Goal: Task Accomplishment & Management: Manage account settings

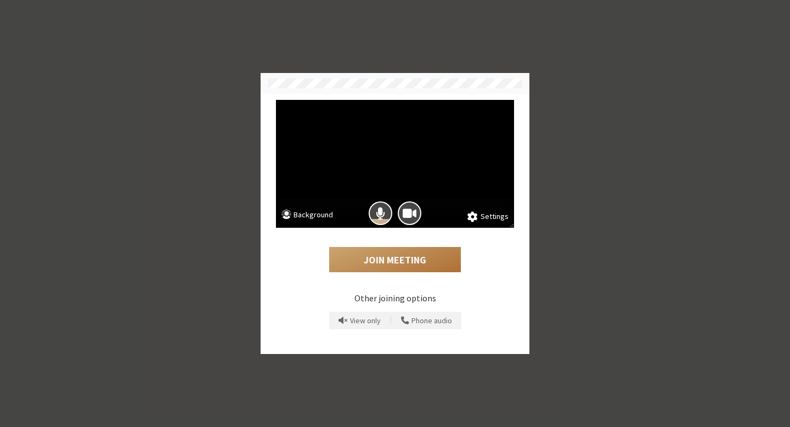
click at [393, 260] on button "Join Meeting" at bounding box center [395, 259] width 132 height 25
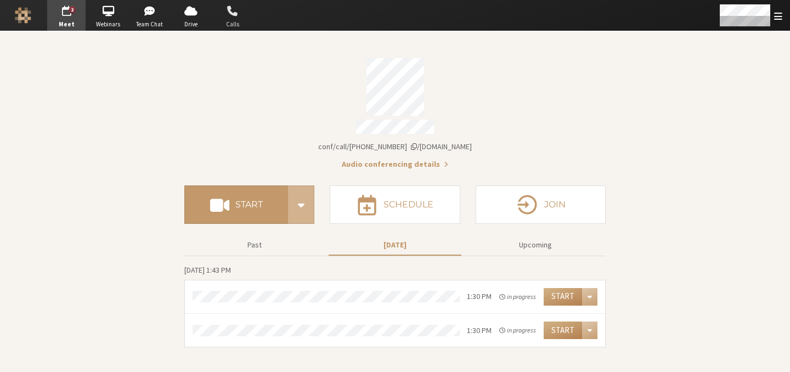
click at [222, 16] on span "button" at bounding box center [233, 11] width 38 height 18
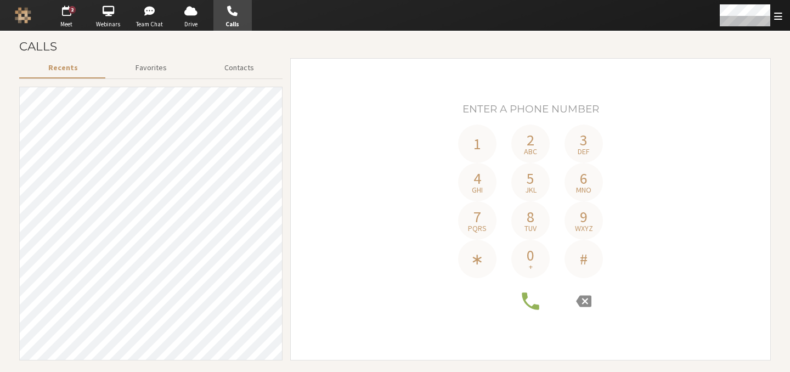
click at [366, 125] on div "1 2 abc 3 def 4 ghi 5 jkl 6 mno 7 pqrs 8 tuv 9 wxyz ∗ 0 + #" at bounding box center [531, 209] width 464 height 230
click at [133, 54] on div "Calls" at bounding box center [395, 46] width 752 height 23
click at [71, 68] on button "Recents" at bounding box center [62, 67] width 87 height 19
click at [153, 64] on button "Favorites" at bounding box center [150, 67] width 89 height 19
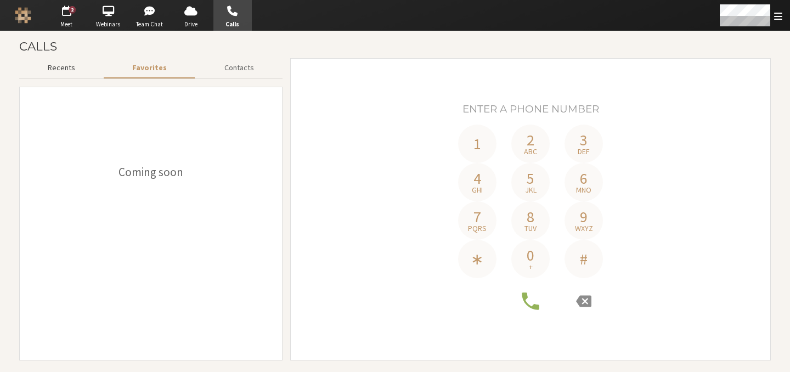
click at [67, 65] on button "Recents" at bounding box center [61, 67] width 85 height 19
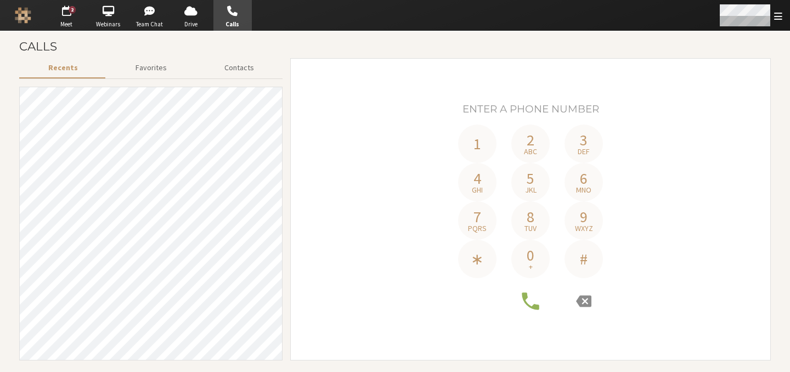
click at [775, 14] on span "Open menu" at bounding box center [779, 16] width 8 height 10
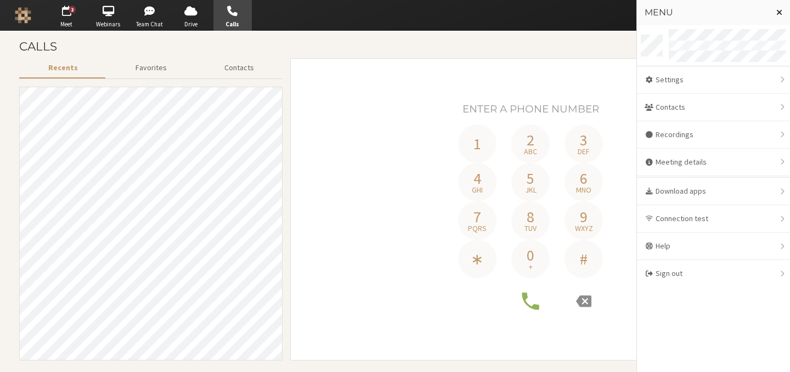
click at [774, 14] on button "Close menu" at bounding box center [779, 12] width 21 height 25
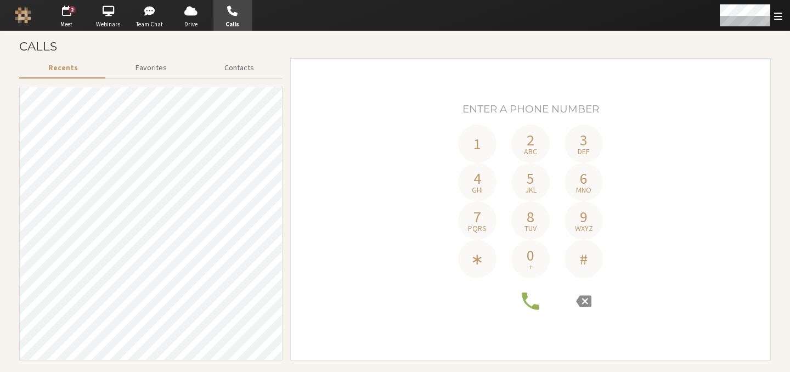
click at [315, 91] on div "1 2 abc 3 def 4 ghi 5 jkl 6 mno 7 pqrs 8 tuv 9 wxyz ∗ 0 + #" at bounding box center [531, 209] width 464 height 286
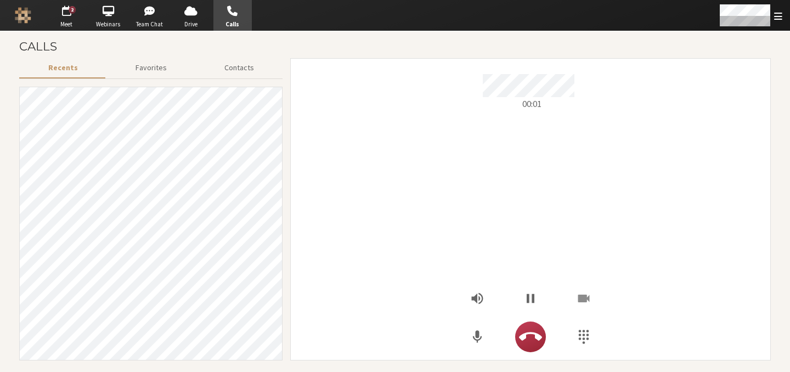
scroll to position [38, 0]
click at [526, 341] on icon "Hangup" at bounding box center [530, 337] width 23 height 23
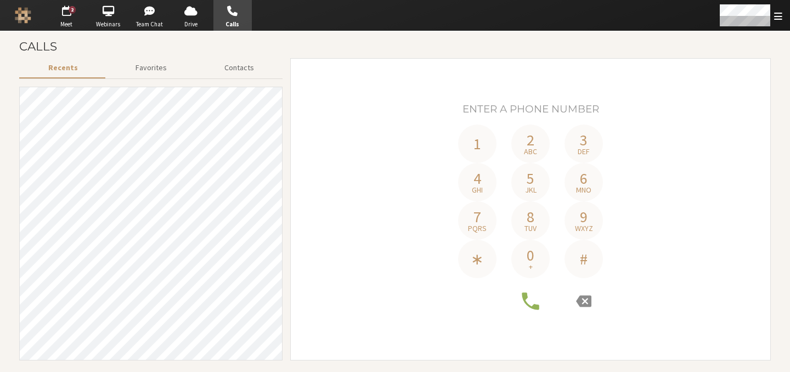
scroll to position [0, 0]
click at [167, 65] on button "Favorites" at bounding box center [150, 67] width 89 height 19
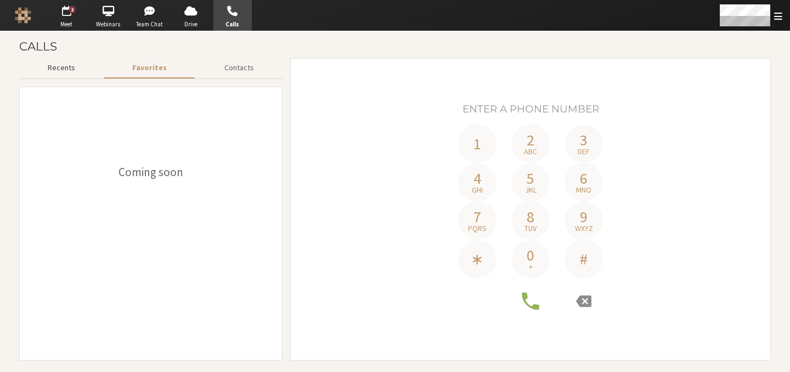
click at [93, 63] on button "Recents" at bounding box center [61, 67] width 85 height 19
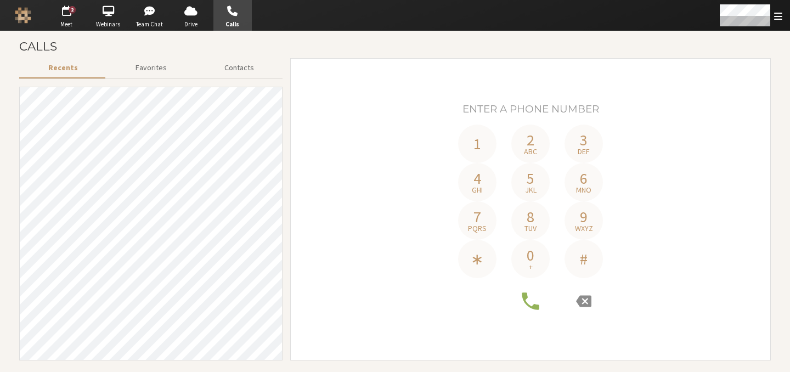
click at [235, 15] on span "button" at bounding box center [233, 11] width 38 height 18
click at [347, 125] on div "1 2 abc 3 def 4 ghi 5 jkl 6 mno 7 pqrs 8 tuv 9 wxyz ∗ 0 + #" at bounding box center [531, 209] width 464 height 230
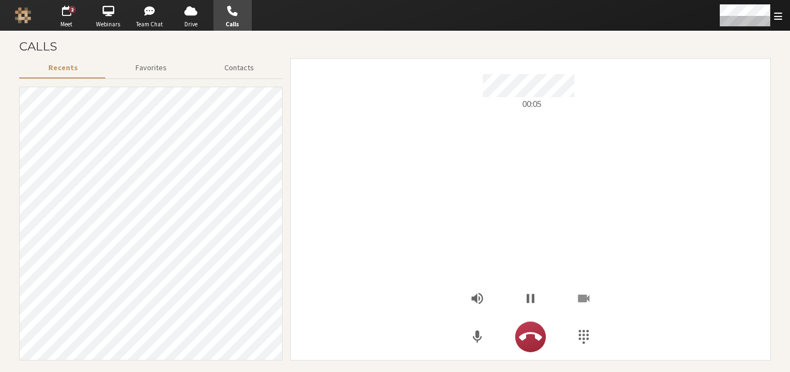
click at [751, 299] on div "00:05" at bounding box center [531, 209] width 464 height 286
click at [778, 16] on span "Open menu" at bounding box center [779, 16] width 8 height 10
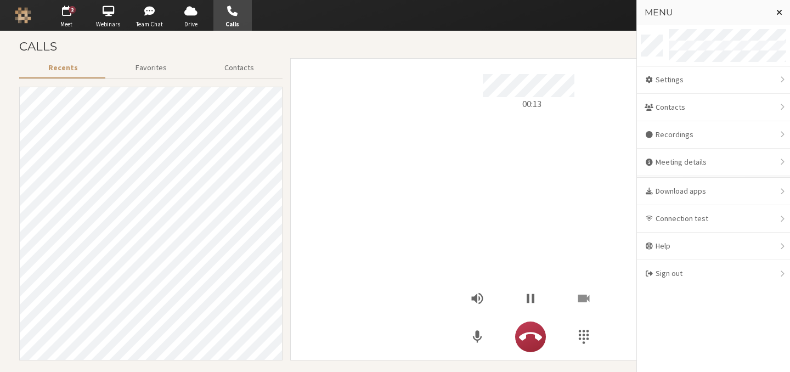
click at [775, 10] on button "Close menu" at bounding box center [779, 12] width 21 height 25
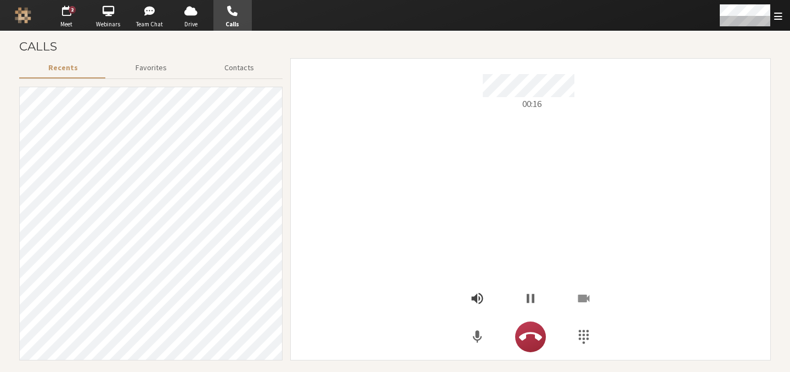
click at [478, 294] on icon "Open menu" at bounding box center [477, 298] width 15 height 15
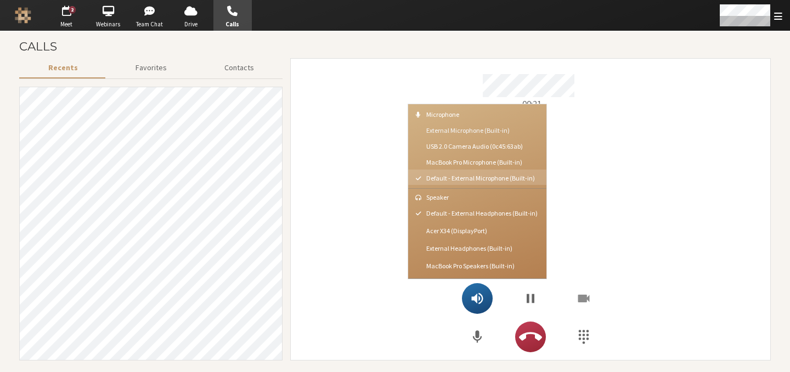
click at [474, 131] on span "External Microphone (Built-in)" at bounding box center [484, 130] width 115 height 7
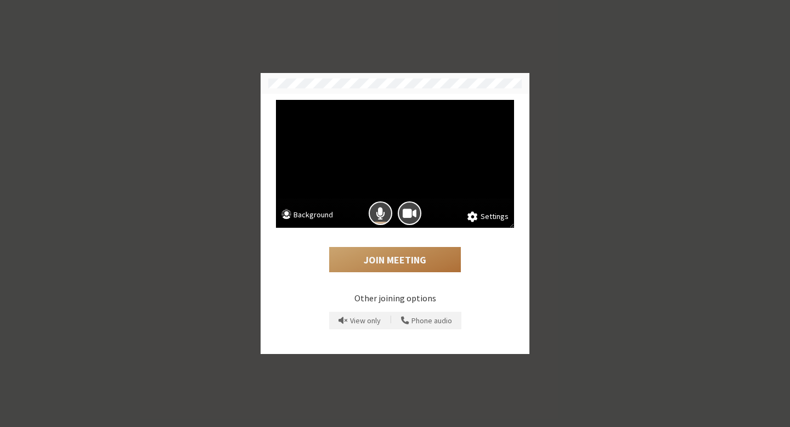
click at [386, 263] on button "Join Meeting" at bounding box center [395, 259] width 132 height 25
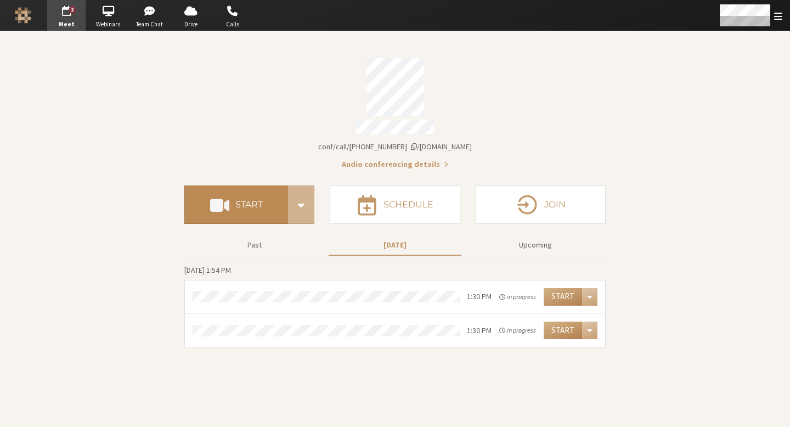
click at [254, 201] on h4 "Start" at bounding box center [248, 204] width 27 height 9
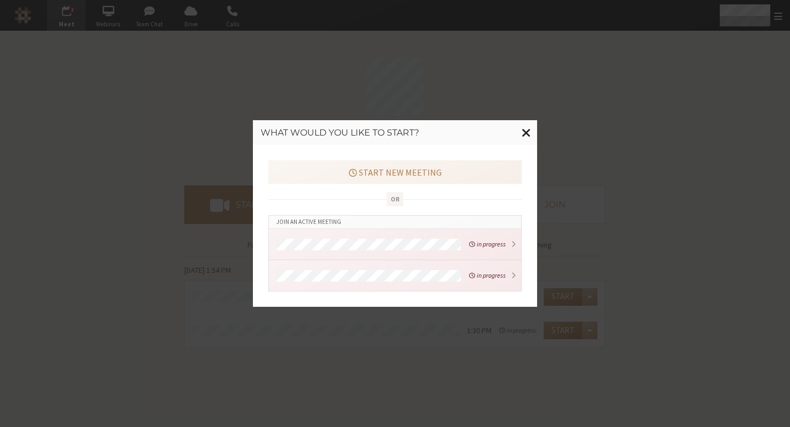
click at [527, 131] on span "Close modal" at bounding box center [526, 133] width 9 height 14
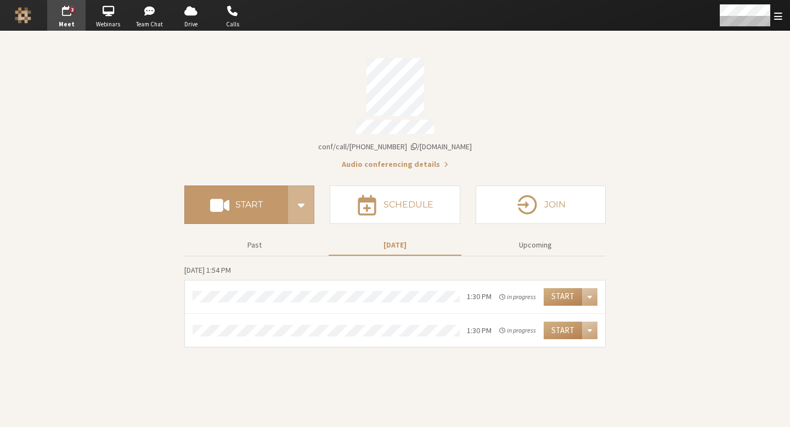
click at [440, 142] on span "iotum.callbridge.rocks/conf/call/8587695" at bounding box center [395, 147] width 154 height 10
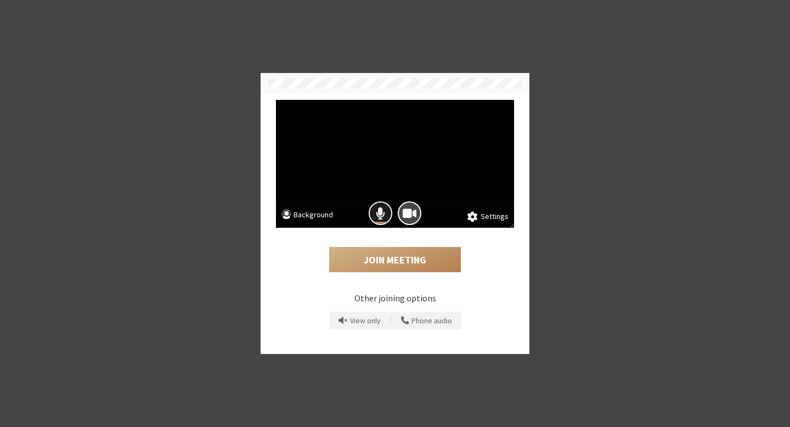
click at [382, 214] on span "Mic is on" at bounding box center [380, 213] width 9 height 15
click at [393, 262] on button "Join Meeting" at bounding box center [395, 259] width 132 height 25
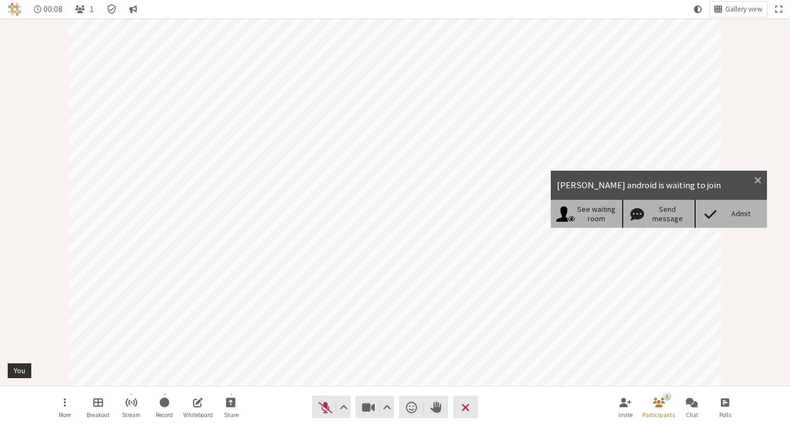
click at [727, 218] on div "Admit" at bounding box center [731, 213] width 72 height 27
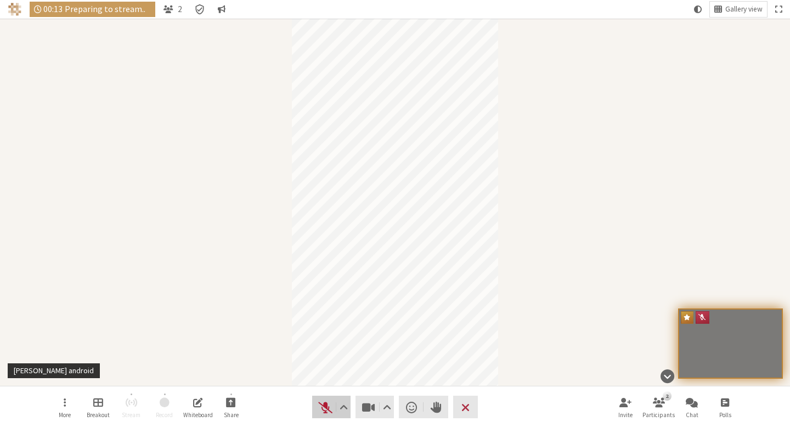
click at [316, 405] on button "Audio" at bounding box center [331, 407] width 38 height 23
click at [319, 403] on span "Mute (⌘+Shift+A)" at bounding box center [325, 407] width 15 height 15
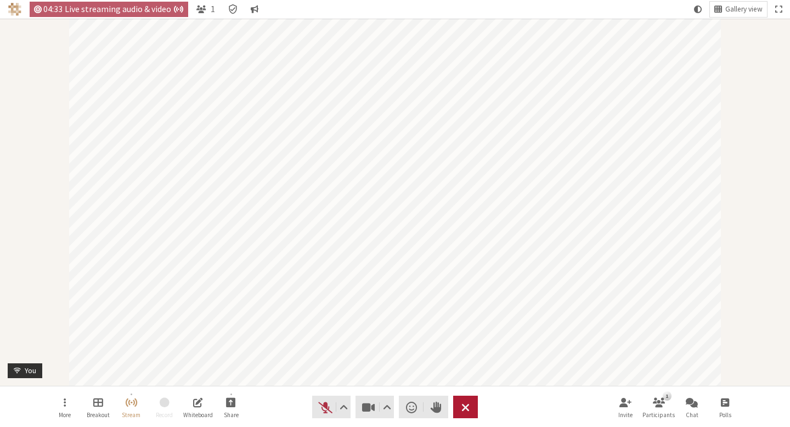
click at [465, 404] on span "End or leave meeting" at bounding box center [466, 407] width 8 height 15
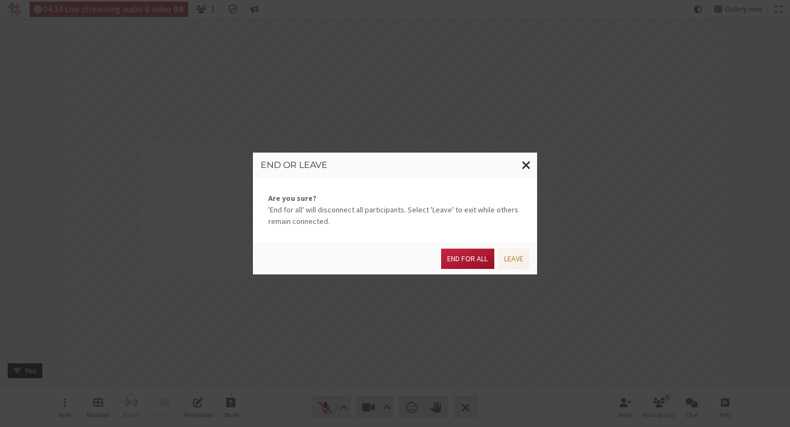
click at [465, 259] on button "End for all" at bounding box center [467, 259] width 53 height 20
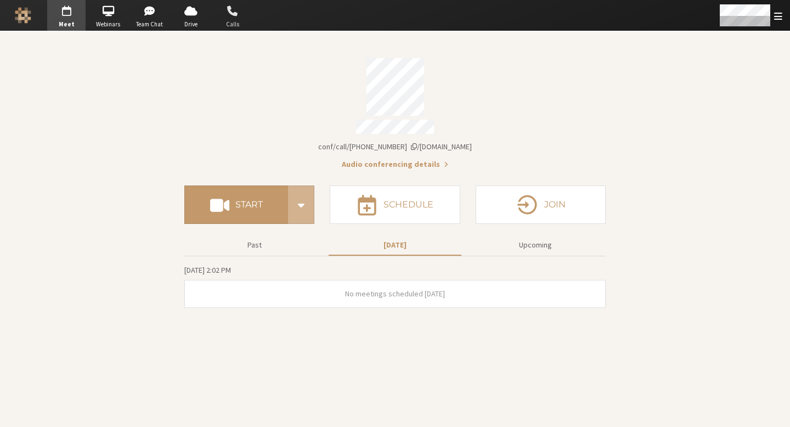
click at [233, 14] on span "button" at bounding box center [233, 11] width 38 height 18
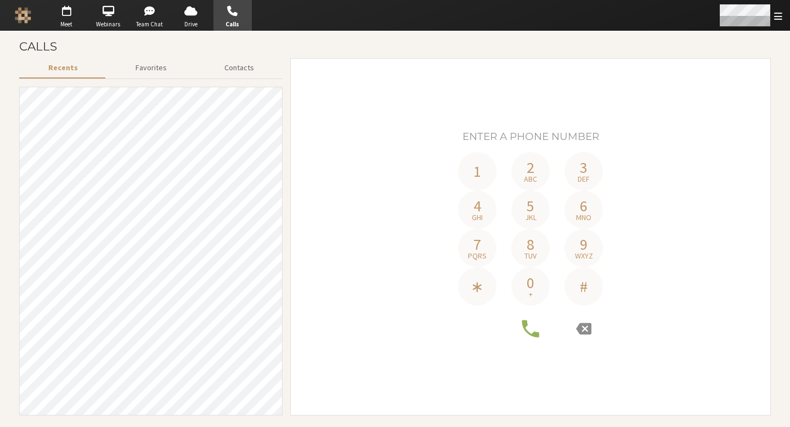
click at [779, 22] on div "Open menu" at bounding box center [750, 15] width 80 height 31
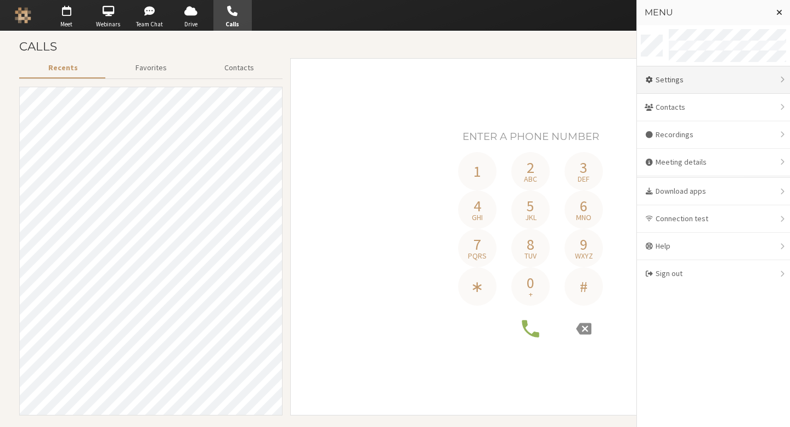
click at [682, 89] on div "Settings" at bounding box center [713, 79] width 153 height 27
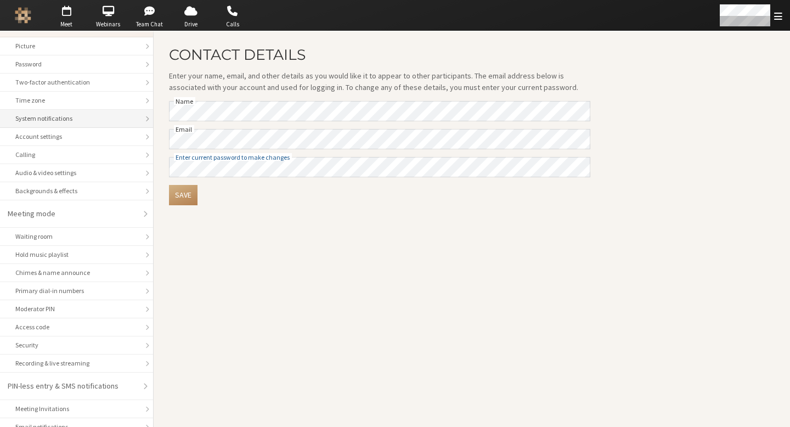
scroll to position [58, 0]
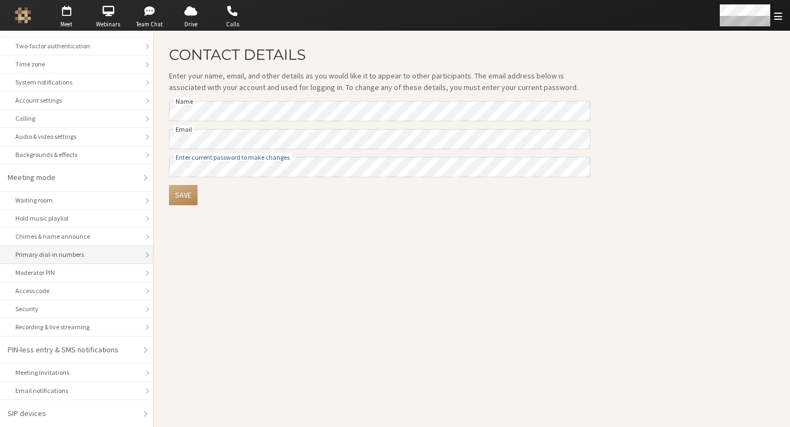
click at [76, 251] on div "Primary dial-in numbers" at bounding box center [76, 255] width 122 height 10
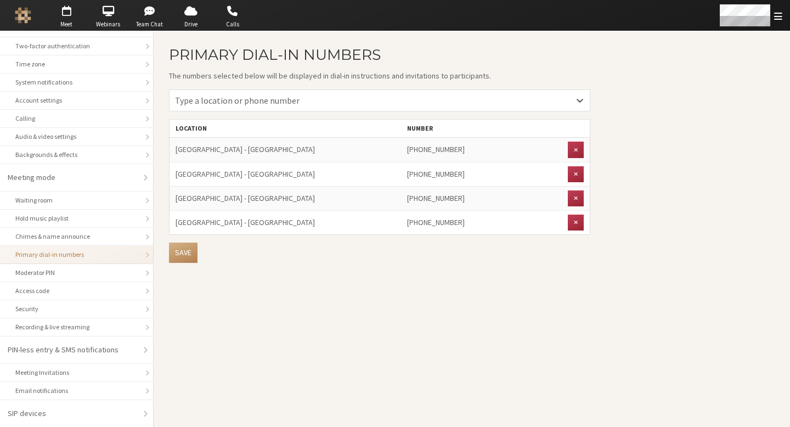
click at [295, 288] on main "Primary dial-in numbers The numbers selected below will be displayed in dial-in…" at bounding box center [472, 229] width 637 height 396
click at [92, 122] on div "Calling" at bounding box center [76, 119] width 122 height 10
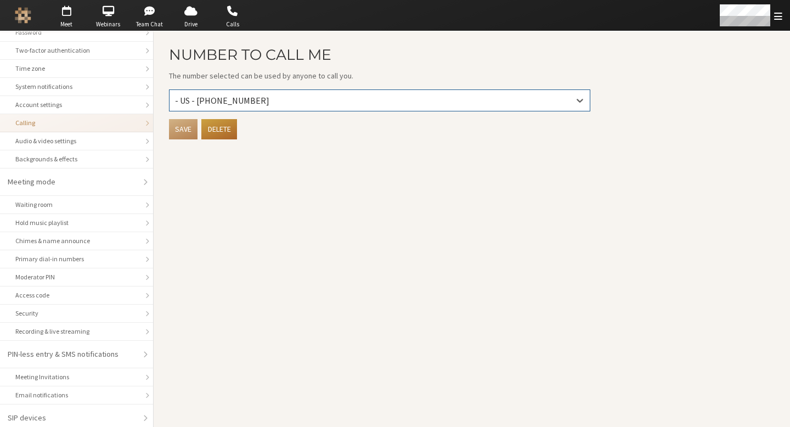
scroll to position [52, 0]
click at [273, 253] on main "Number to Call Me The number selected can be used by anyone to call you. 0 resu…" at bounding box center [472, 229] width 637 height 396
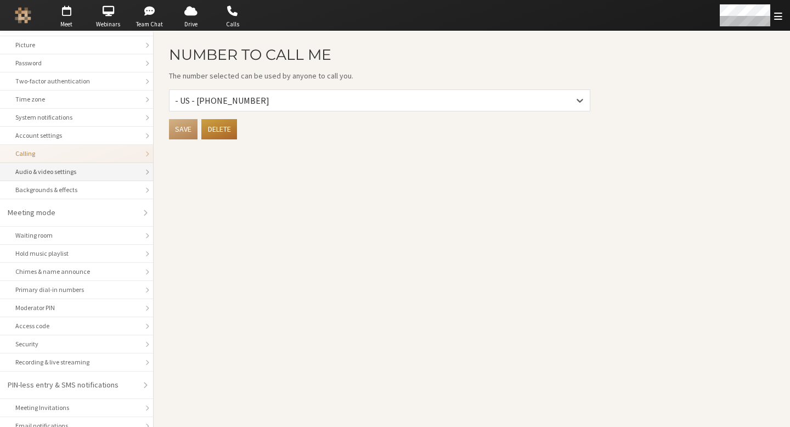
scroll to position [0, 0]
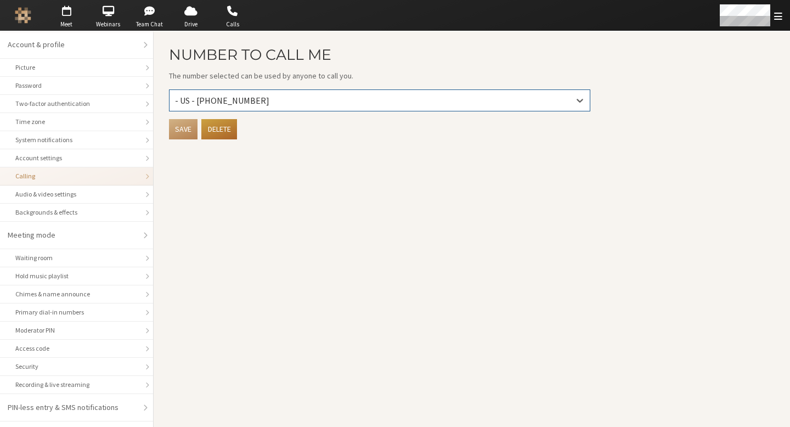
click at [380, 99] on div "- US - +1 872-336-0431" at bounding box center [380, 100] width 420 height 21
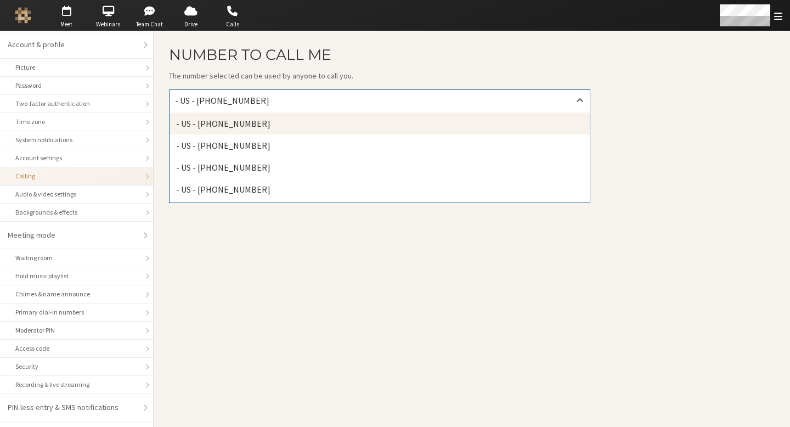
click at [653, 100] on main "Number to Call Me The number selected can be used by anyone to call you. option…" at bounding box center [472, 229] width 637 height 396
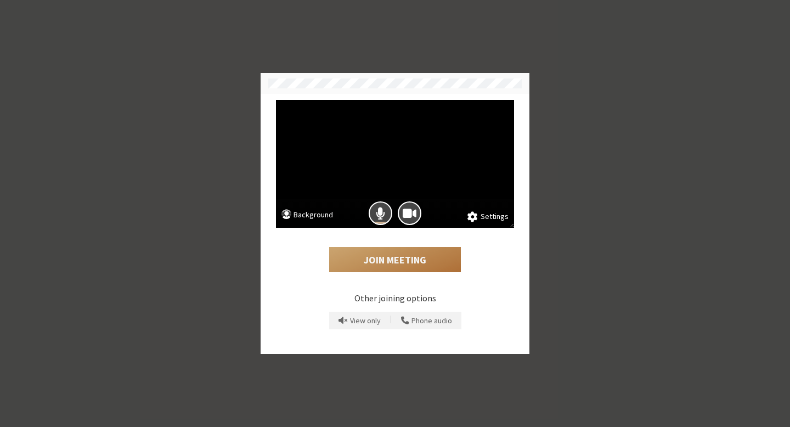
click at [393, 250] on button "Join Meeting" at bounding box center [395, 259] width 132 height 25
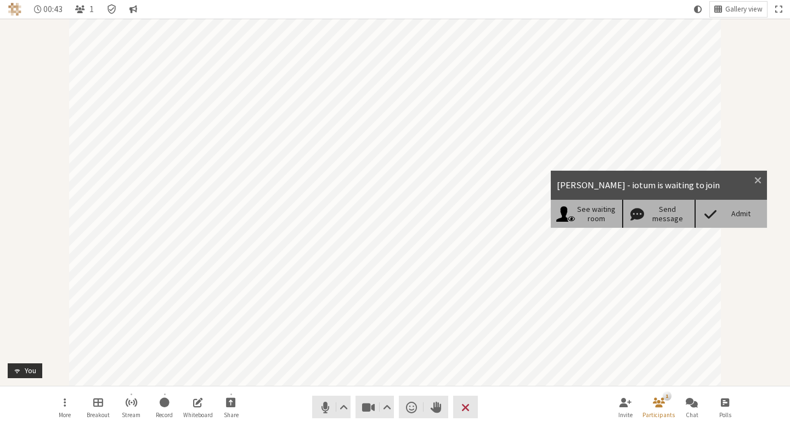
click at [735, 212] on div "Admit" at bounding box center [741, 213] width 42 height 9
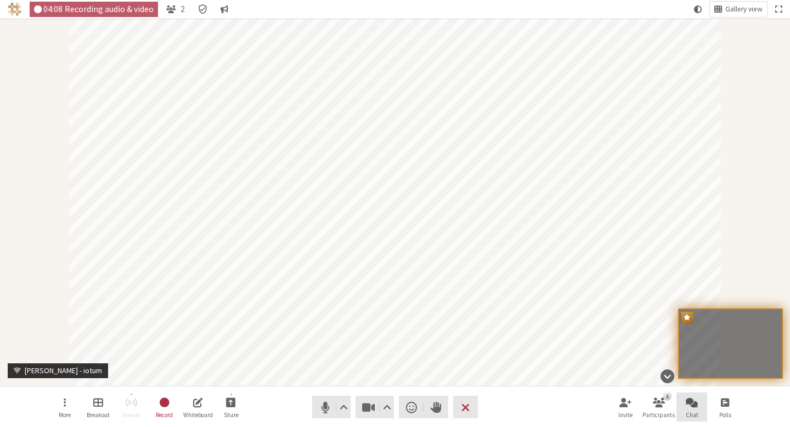
click at [695, 400] on span "Open chat" at bounding box center [692, 402] width 12 height 13
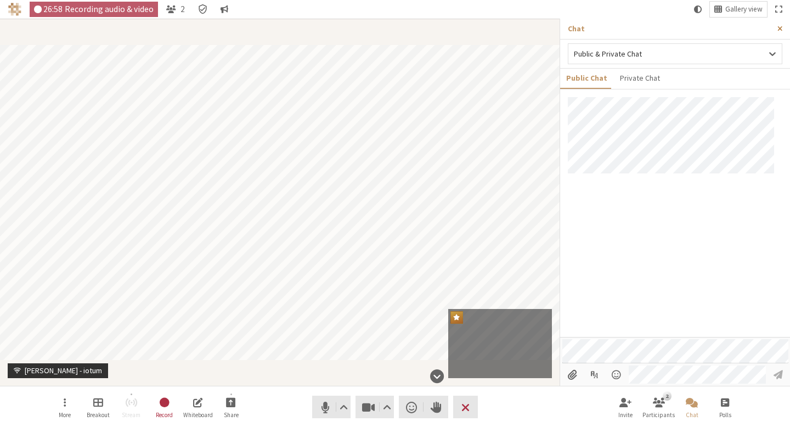
click at [780, 34] on button "Close sidebar" at bounding box center [780, 29] width 20 height 20
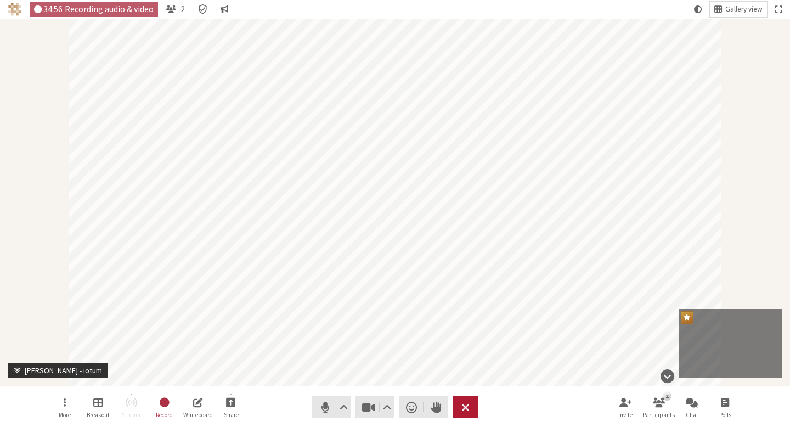
click at [462, 400] on span "End or leave meeting" at bounding box center [466, 407] width 8 height 15
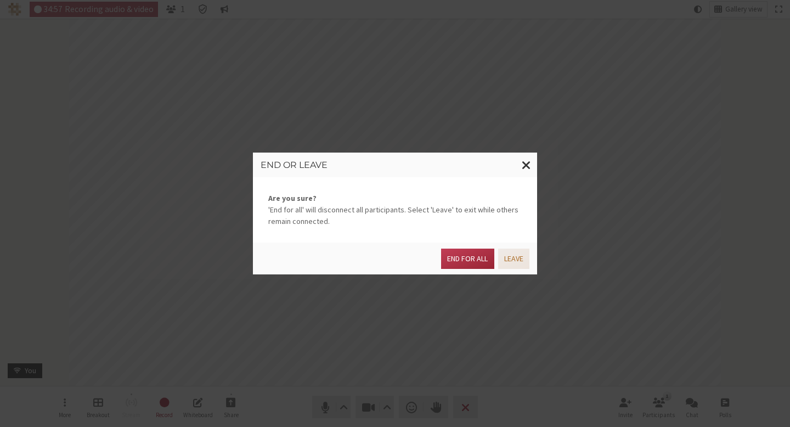
click at [502, 266] on button "Leave" at bounding box center [513, 259] width 31 height 20
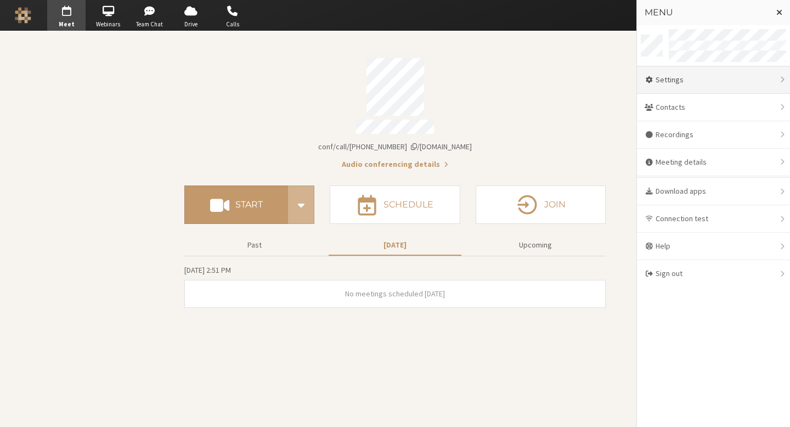
click at [711, 78] on div "Settings" at bounding box center [713, 79] width 153 height 27
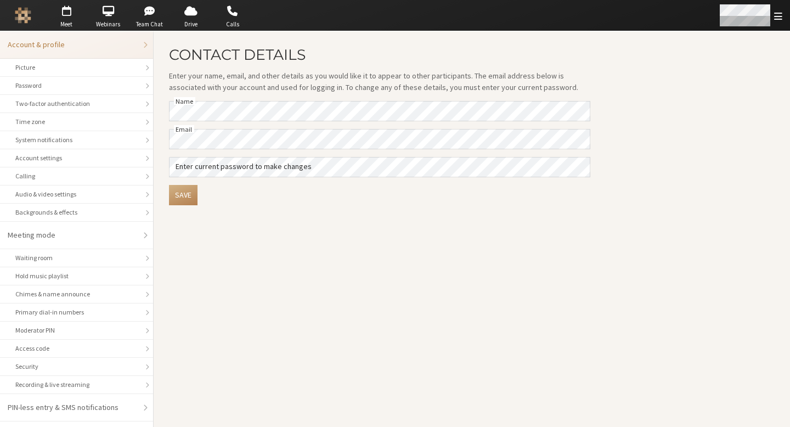
click at [774, 25] on div "Open menu" at bounding box center [750, 15] width 80 height 31
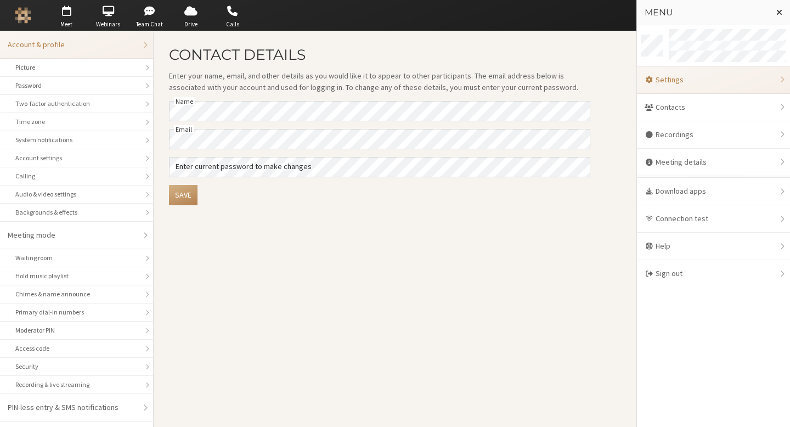
click at [434, 259] on main "Contact details Enter your name, email, and other details as you would like it …" at bounding box center [472, 229] width 637 height 396
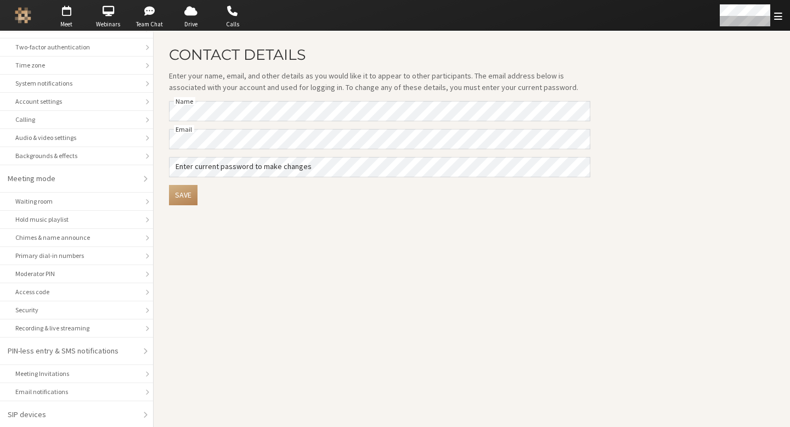
scroll to position [58, 0]
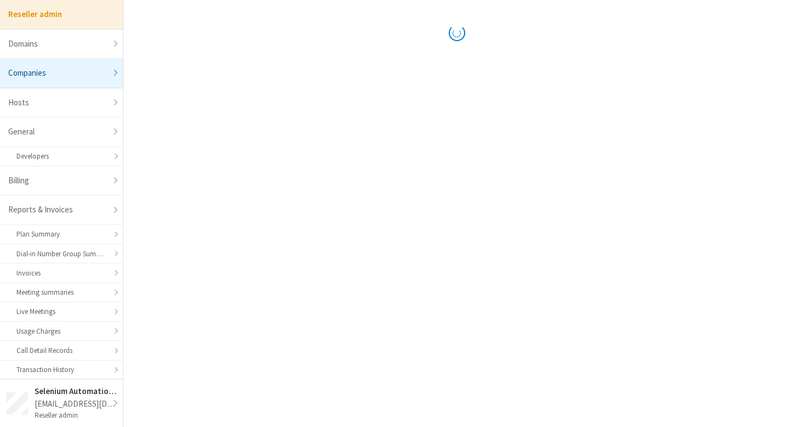
select select "10"
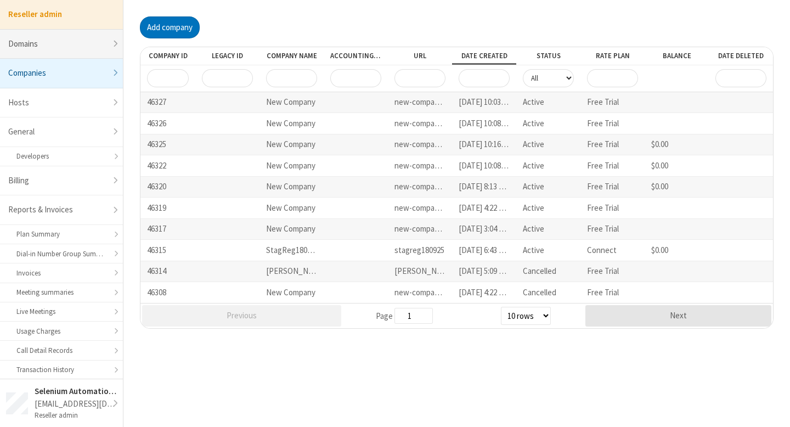
click at [80, 45] on link "Domains" at bounding box center [61, 45] width 123 height 30
select select "20"
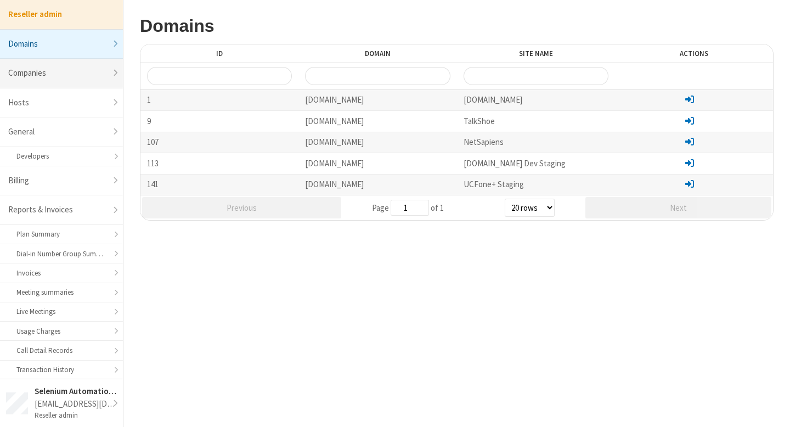
click at [51, 81] on link "Companies" at bounding box center [61, 74] width 123 height 30
select select "10"
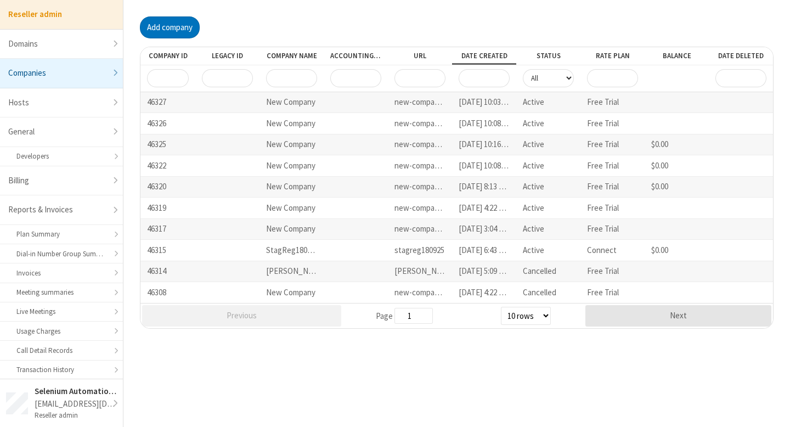
click at [509, 309] on select "5 rows 10 rows 20 rows 25 rows 50 rows 100 rows" at bounding box center [526, 316] width 50 height 18
click at [298, 82] on input "Company name" at bounding box center [291, 78] width 51 height 18
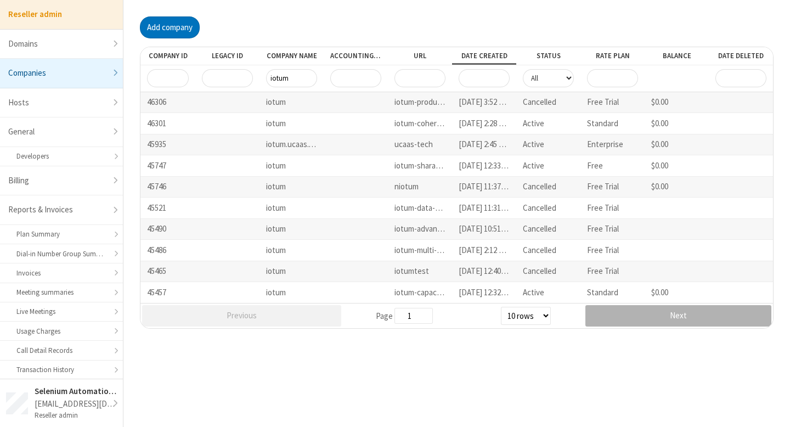
type input "iotum"
click at [625, 318] on button "Next" at bounding box center [679, 315] width 186 height 21
type input "2"
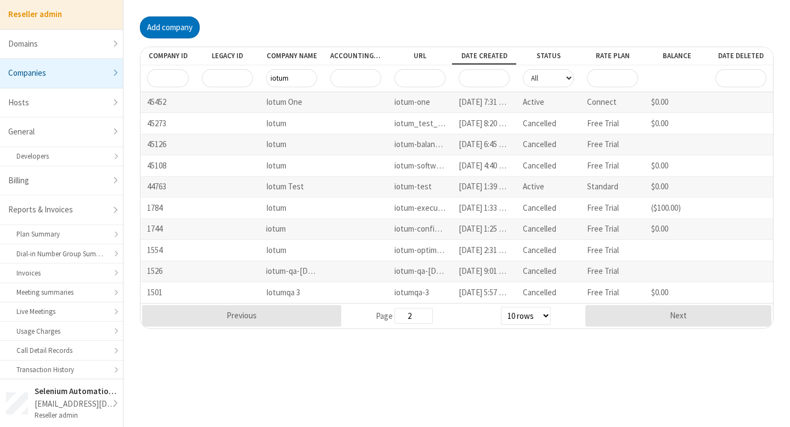
click at [414, 75] on input "URL" at bounding box center [420, 78] width 51 height 18
type input "i"
type input "1"
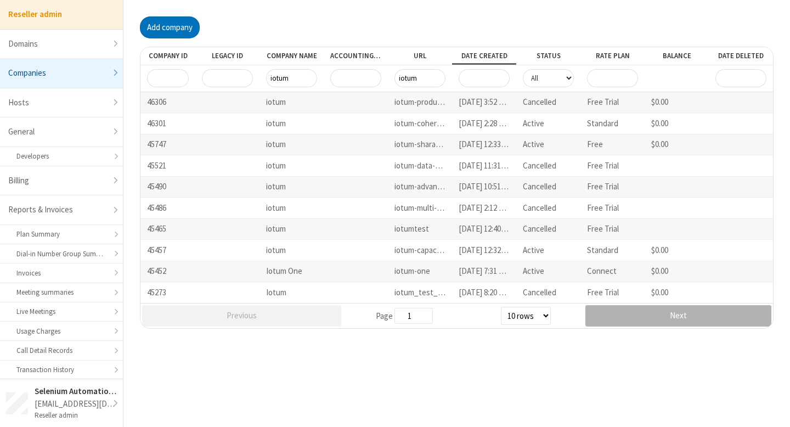
type input "iotum"
click at [638, 313] on button "Next" at bounding box center [679, 315] width 186 height 21
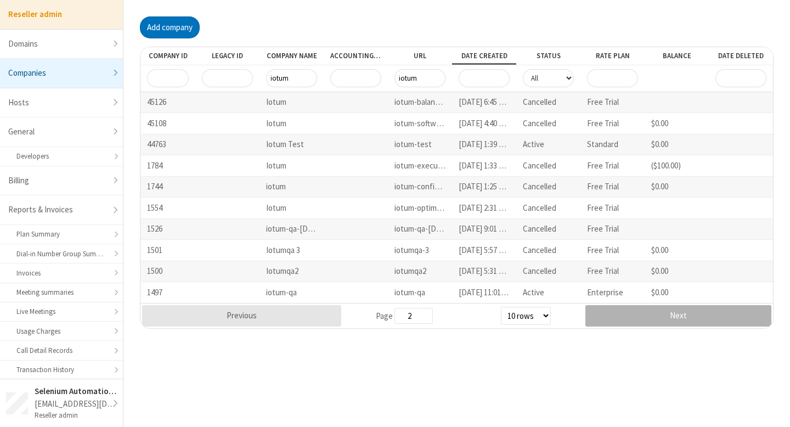
click at [643, 312] on button "Next" at bounding box center [679, 315] width 186 height 21
type input "3"
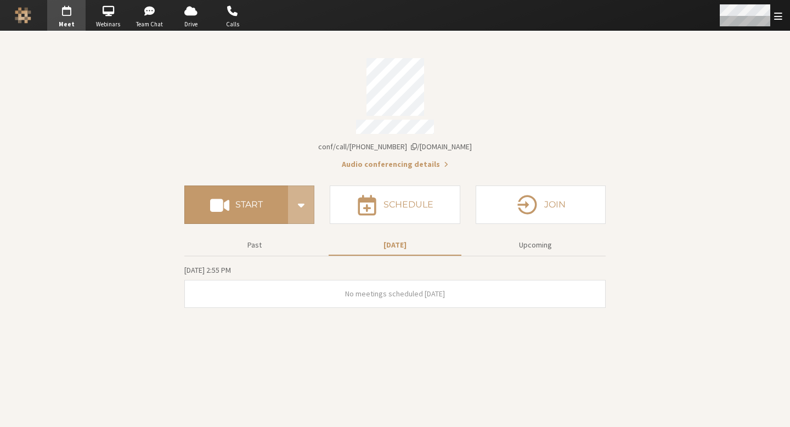
click at [790, 9] on div "Open menu" at bounding box center [750, 15] width 80 height 31
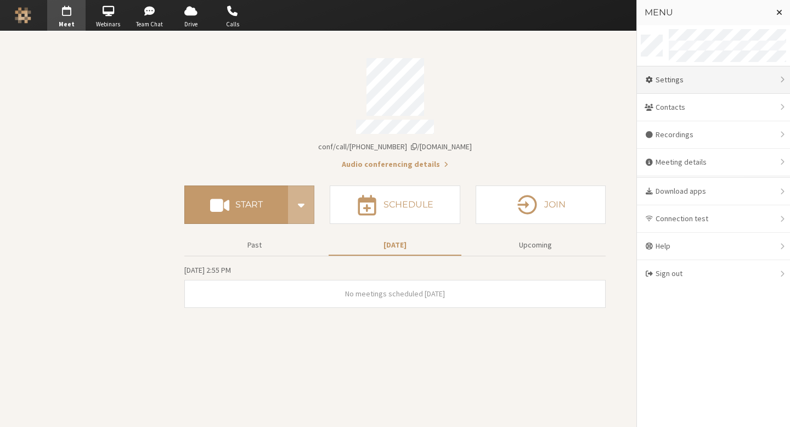
click at [710, 88] on div "Settings" at bounding box center [713, 79] width 153 height 27
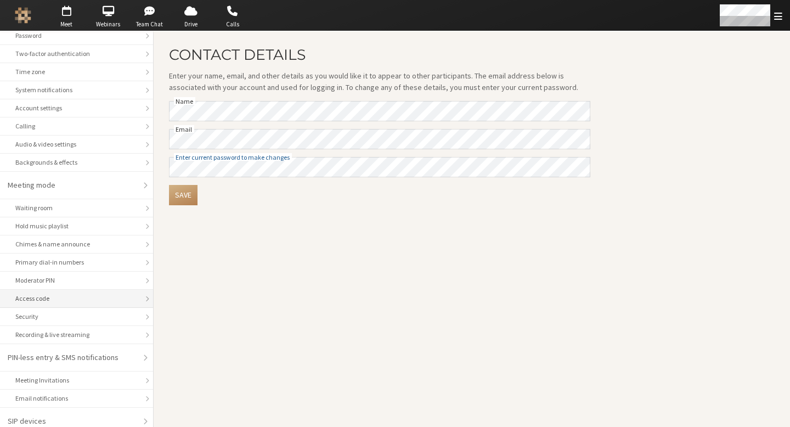
scroll to position [51, 0]
click at [71, 262] on div "Primary dial-in numbers" at bounding box center [76, 261] width 122 height 10
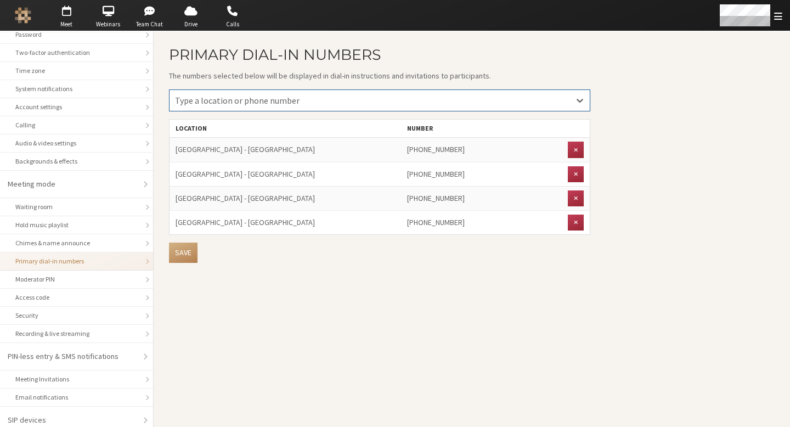
click at [280, 248] on div "Save" at bounding box center [380, 253] width 422 height 20
click at [137, 262] on li "Primary dial-in numbers" at bounding box center [76, 262] width 153 height 18
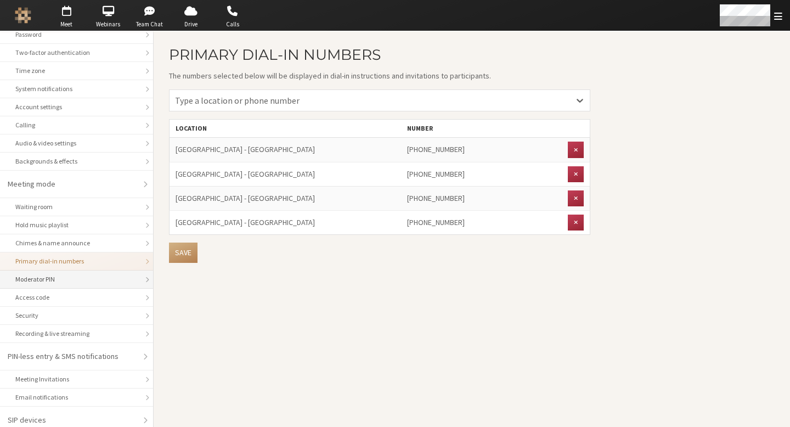
click at [87, 281] on div "Moderator PIN" at bounding box center [76, 279] width 122 height 10
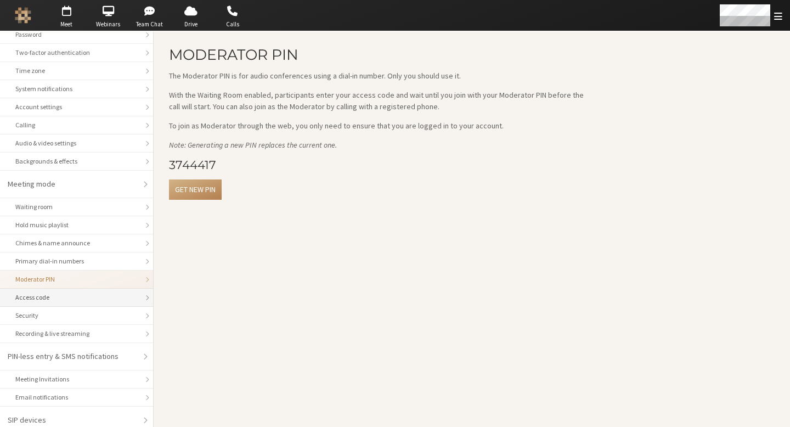
click at [85, 294] on div "Access code" at bounding box center [76, 298] width 122 height 10
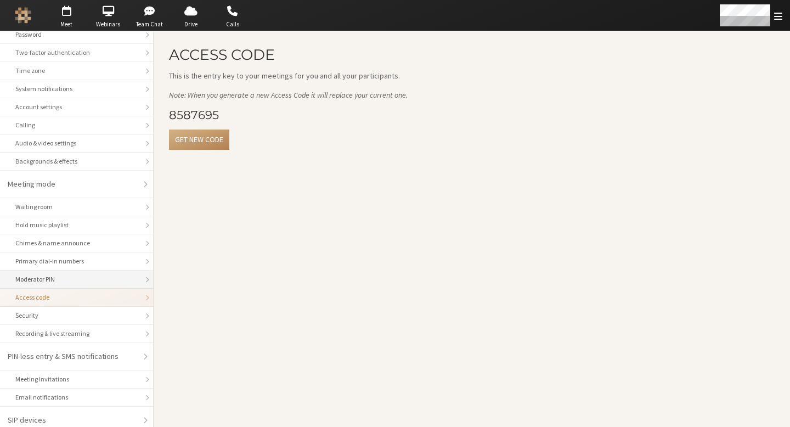
click at [88, 284] on li "Moderator PIN" at bounding box center [76, 280] width 153 height 18
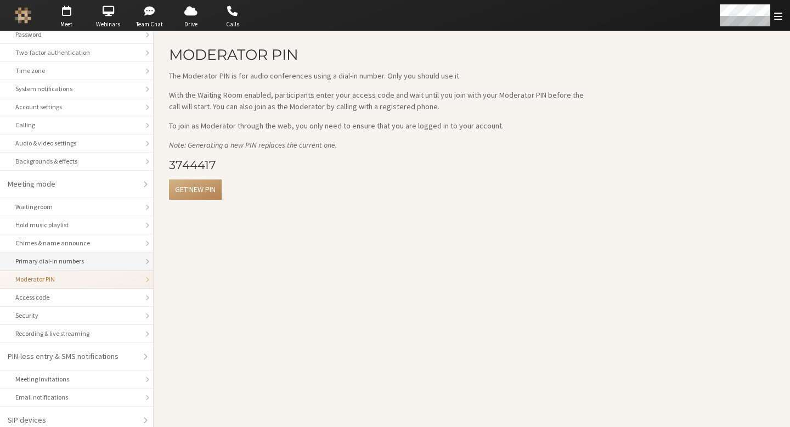
click at [91, 267] on li "Primary dial-in numbers" at bounding box center [76, 262] width 153 height 18
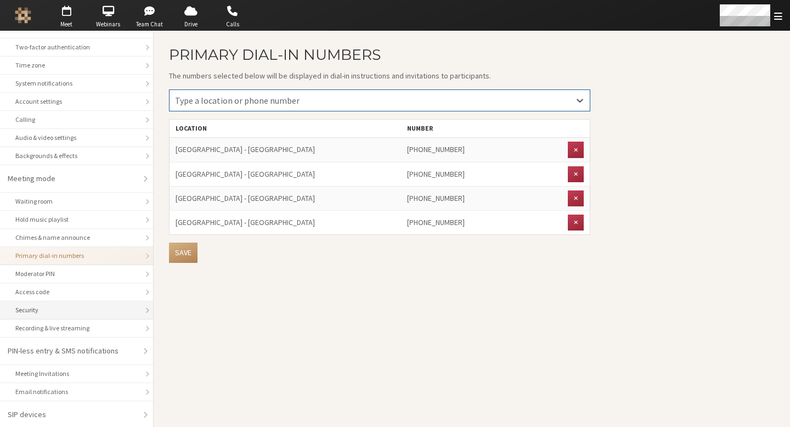
scroll to position [58, 0]
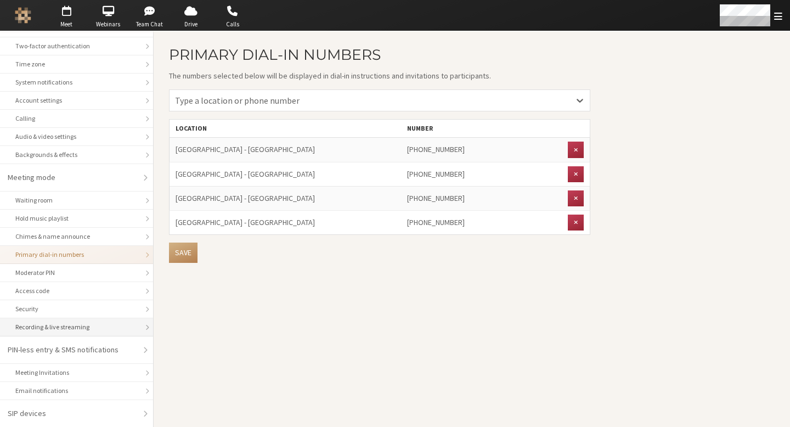
click at [83, 321] on li "Recording & live streaming" at bounding box center [76, 327] width 153 height 18
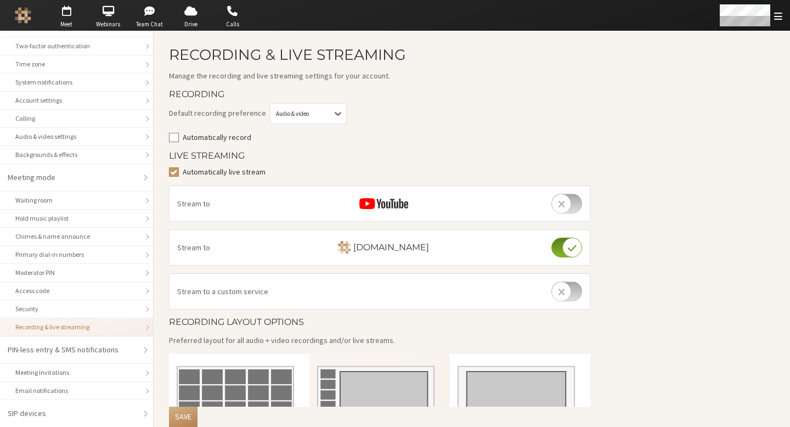
click at [215, 134] on label "Automatically record" at bounding box center [387, 138] width 408 height 12
click at [179, 134] on input "Automatically record" at bounding box center [174, 137] width 10 height 11
checkbox input "true"
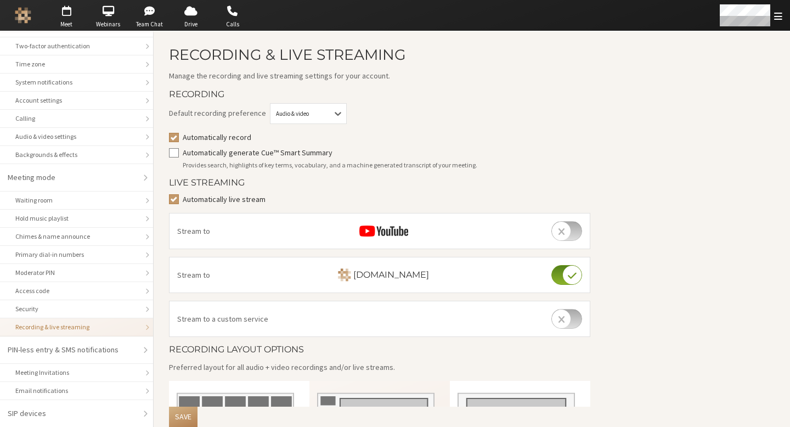
click at [199, 201] on label "Automatically live stream" at bounding box center [387, 200] width 408 height 12
click at [179, 201] on input "Automatically live stream" at bounding box center [174, 199] width 10 height 11
checkbox input "false"
click at [307, 119] on div "Audio & video" at bounding box center [308, 113] width 77 height 21
click at [302, 134] on div "Audio only" at bounding box center [309, 135] width 76 height 18
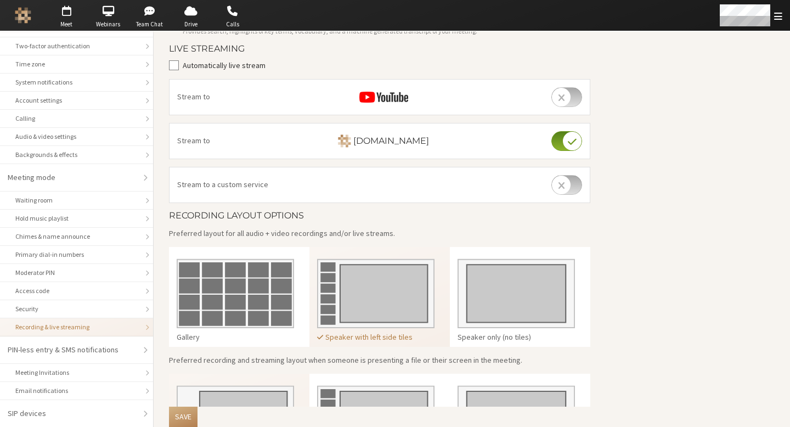
scroll to position [223, 0]
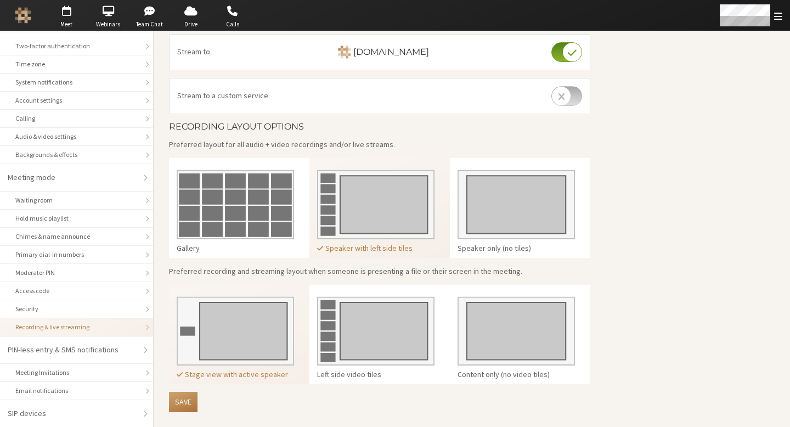
click at [186, 401] on button "Save" at bounding box center [183, 402] width 29 height 20
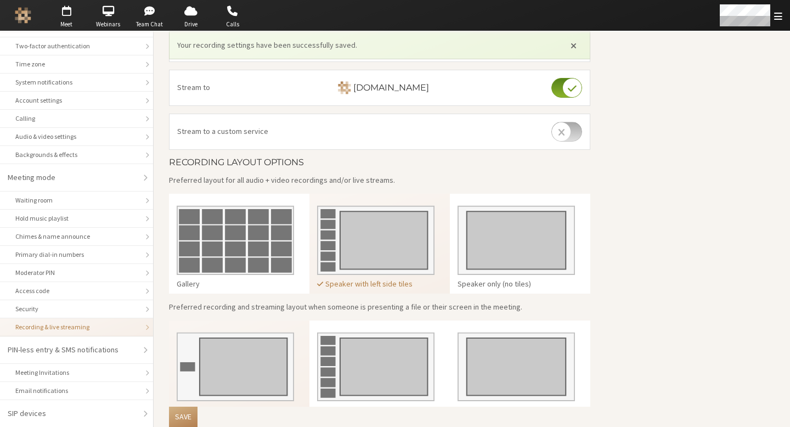
scroll to position [259, 0]
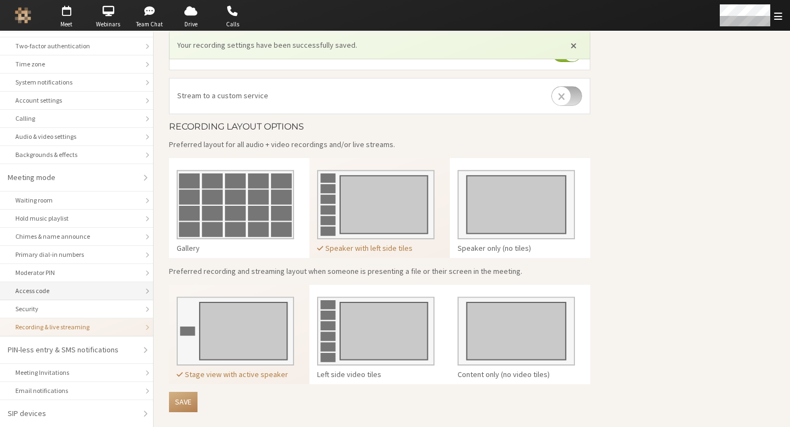
click at [59, 290] on div "Access code" at bounding box center [76, 291] width 122 height 10
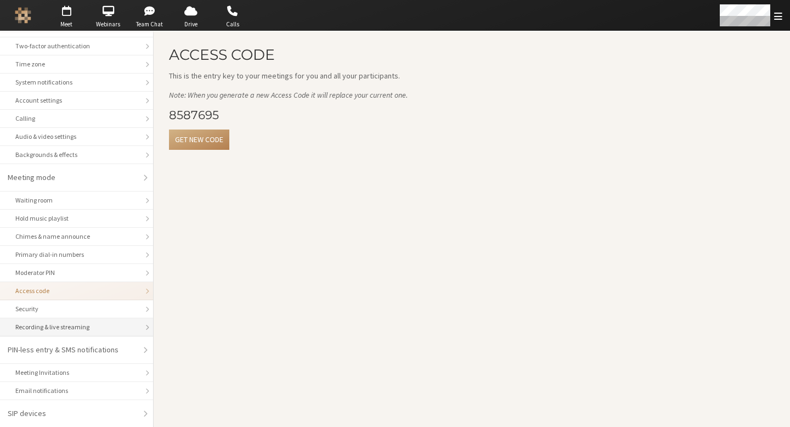
click at [52, 326] on div "Recording & live streaming" at bounding box center [76, 327] width 122 height 10
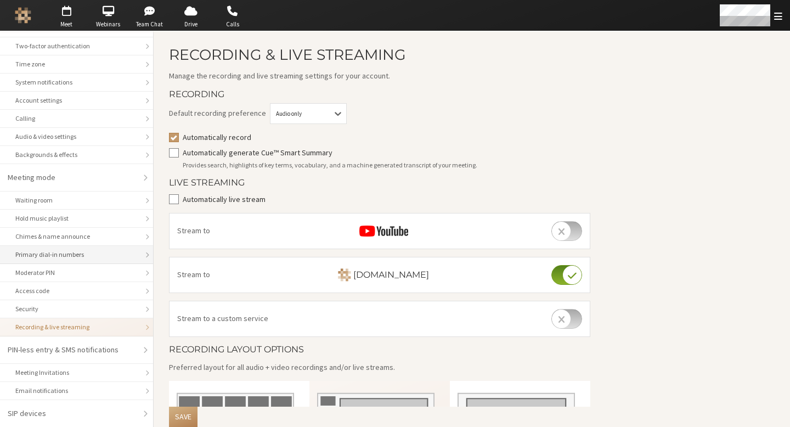
click at [58, 259] on div "Primary dial-in numbers" at bounding box center [76, 255] width 122 height 10
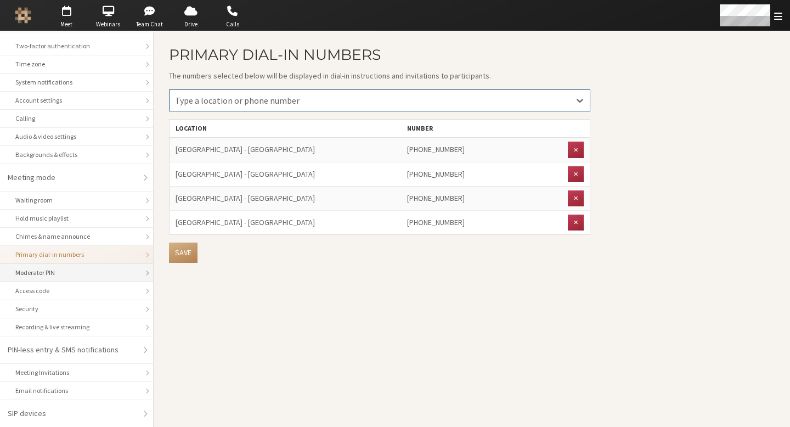
click at [82, 274] on div "Moderator PIN" at bounding box center [76, 273] width 122 height 10
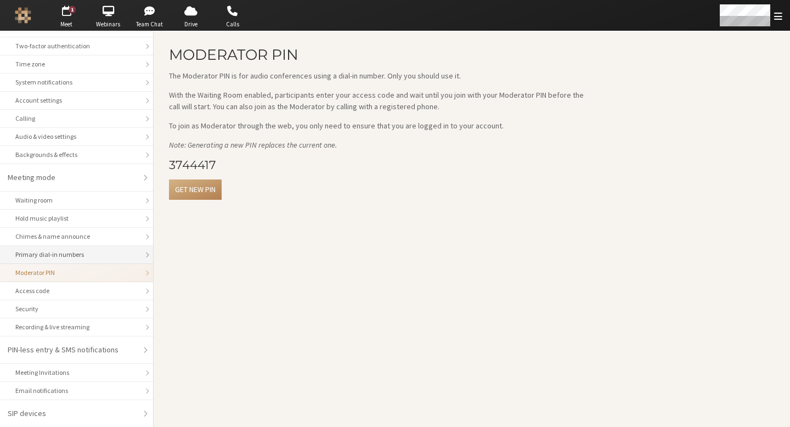
click at [93, 255] on div "Primary dial-in numbers" at bounding box center [76, 255] width 122 height 10
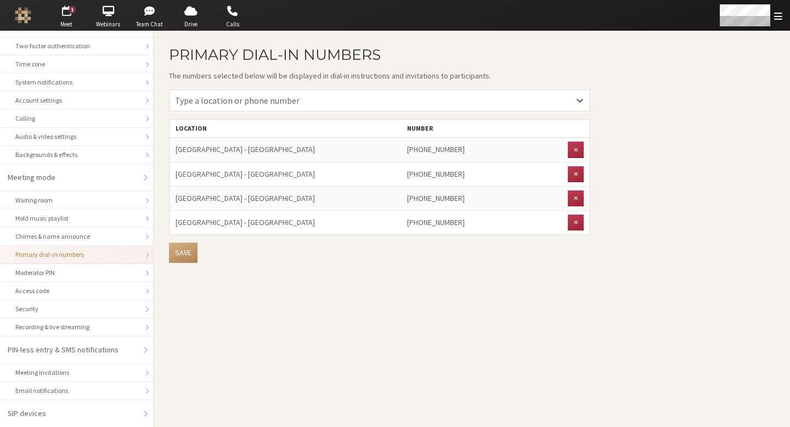
click at [434, 148] on span "+1 647 247 2656" at bounding box center [436, 149] width 58 height 10
click at [661, 180] on main "Primary dial-in numbers The numbers selected below will be displayed in dial-in…" at bounding box center [472, 229] width 637 height 396
click at [111, 284] on li "Access code" at bounding box center [76, 291] width 153 height 18
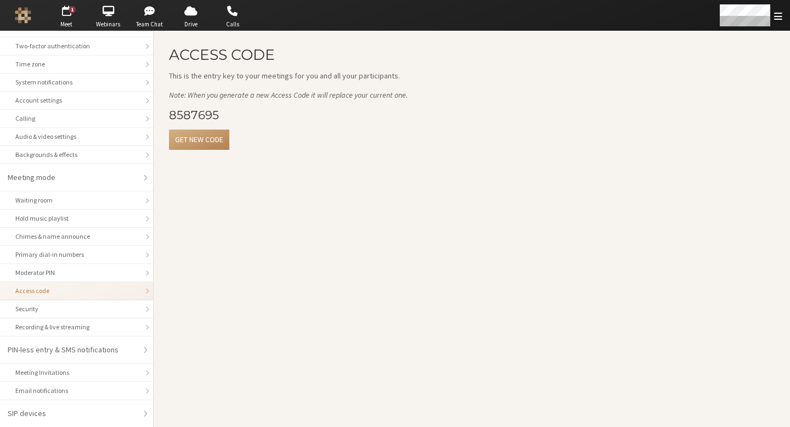
click at [176, 116] on h3 "8587695" at bounding box center [380, 115] width 422 height 13
click at [182, 115] on h3 "8587695" at bounding box center [380, 115] width 422 height 13
click at [355, 126] on div "Access code This is the entry key to your meetings for you and all your partici…" at bounding box center [380, 102] width 422 height 111
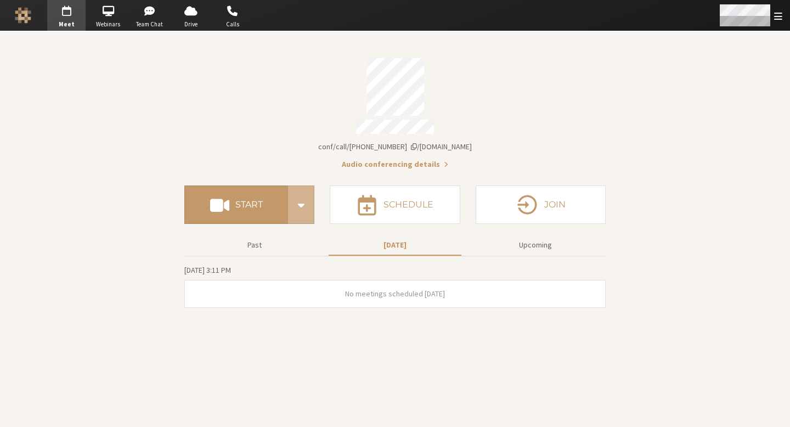
click at [777, 14] on span "Open menu" at bounding box center [779, 16] width 8 height 10
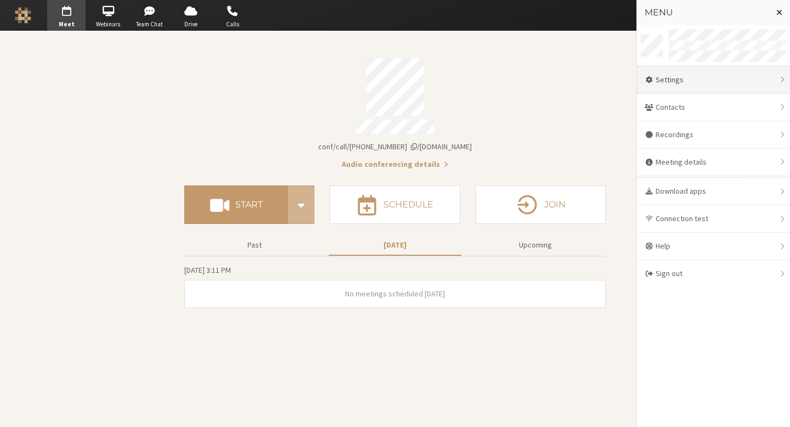
click at [700, 86] on div "Settings" at bounding box center [713, 79] width 153 height 27
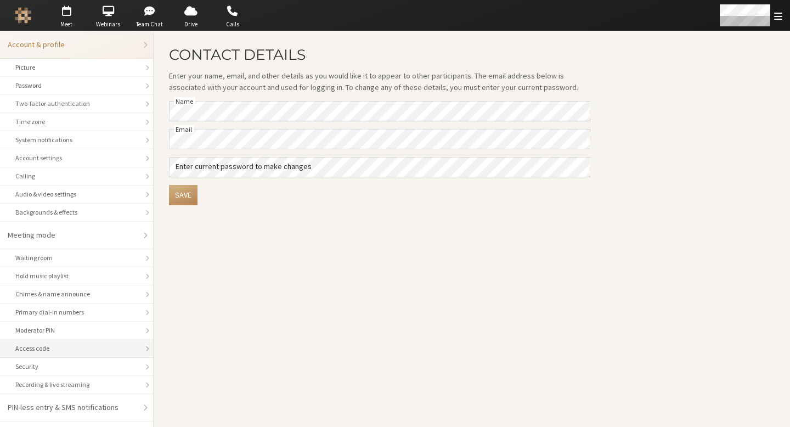
click at [68, 345] on div "Access code" at bounding box center [76, 349] width 122 height 10
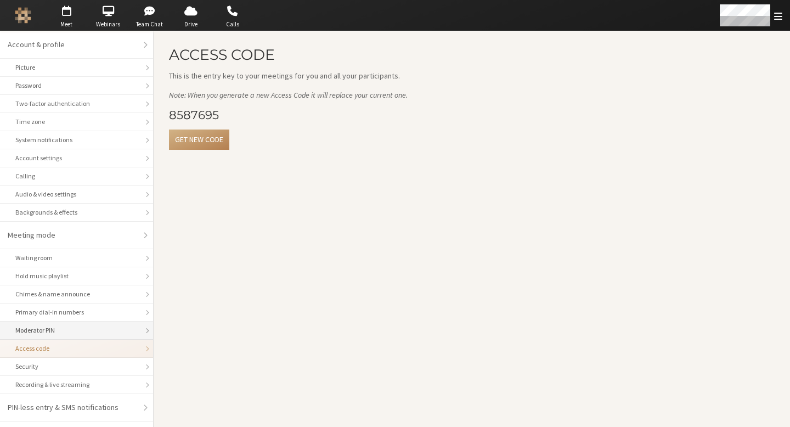
click at [81, 323] on li "Moderator PIN" at bounding box center [76, 331] width 153 height 18
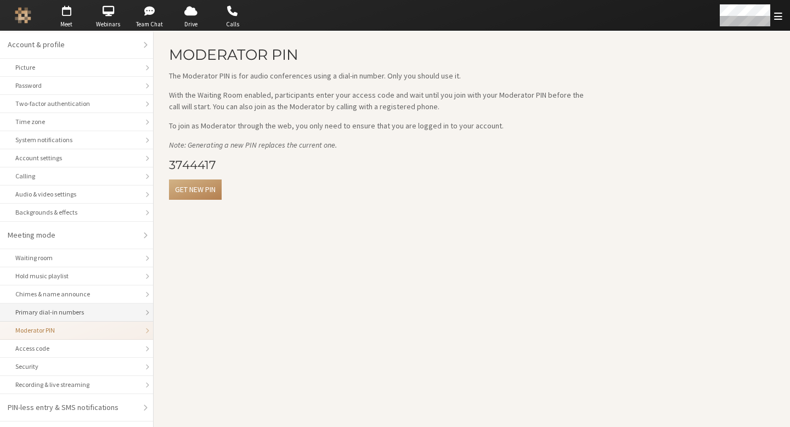
click at [83, 313] on div "Primary dial-in numbers" at bounding box center [76, 312] width 122 height 10
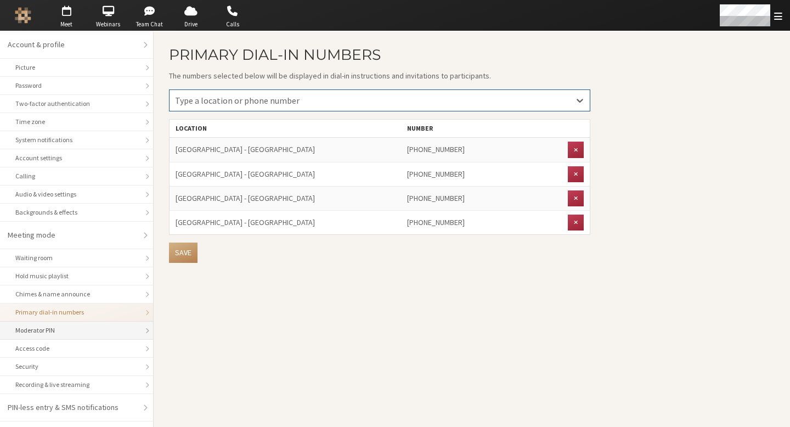
click at [106, 334] on div "Moderator PIN" at bounding box center [76, 331] width 122 height 10
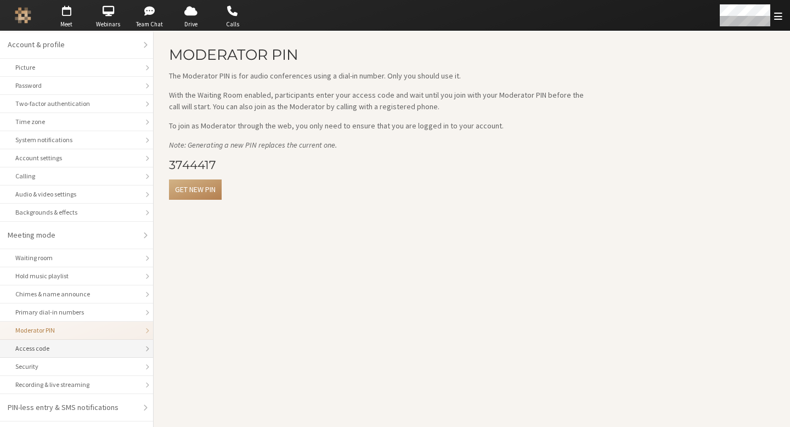
click at [108, 354] on li "Access code" at bounding box center [76, 349] width 153 height 18
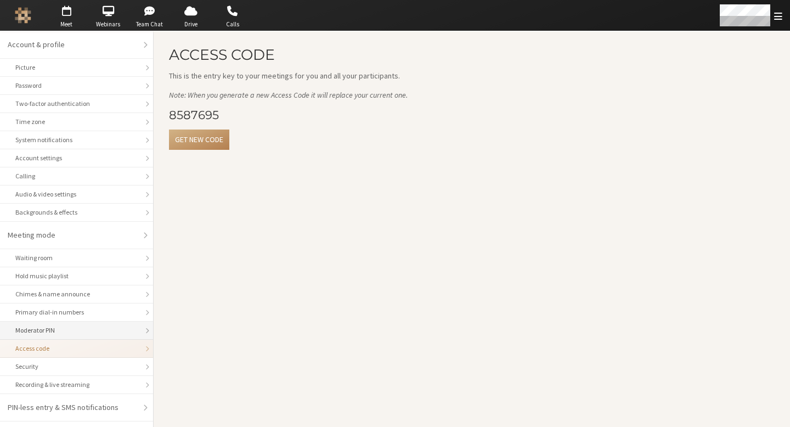
click at [91, 327] on div "Moderator PIN" at bounding box center [76, 331] width 122 height 10
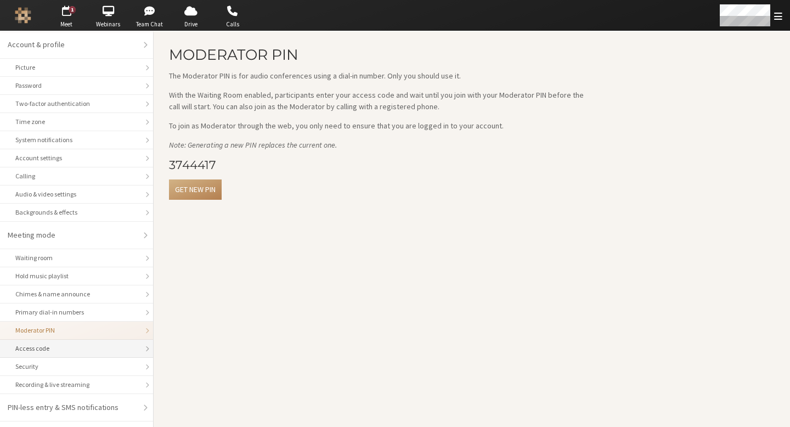
click at [80, 350] on div "Access code" at bounding box center [76, 349] width 122 height 10
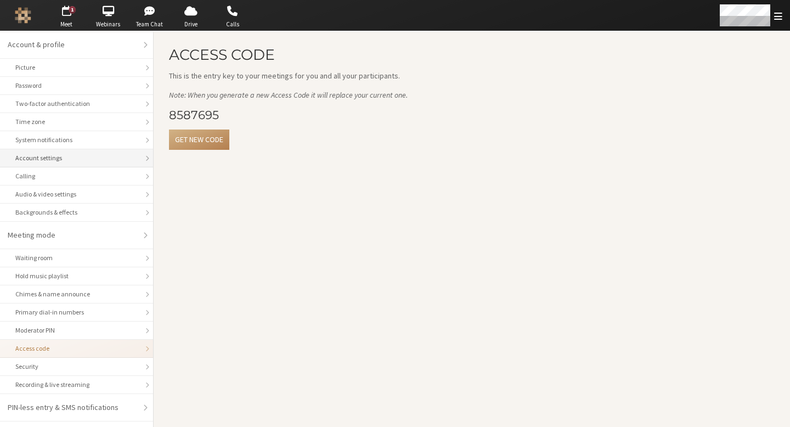
click at [57, 160] on div "Account settings" at bounding box center [76, 158] width 122 height 10
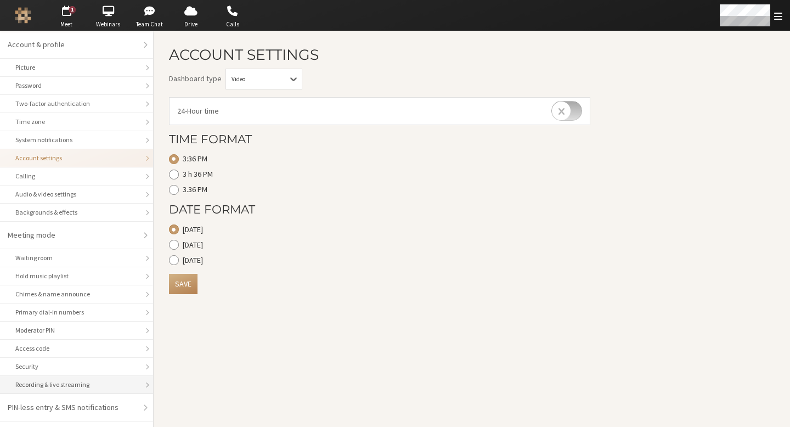
click at [70, 380] on div "Recording & live streaming" at bounding box center [76, 385] width 122 height 10
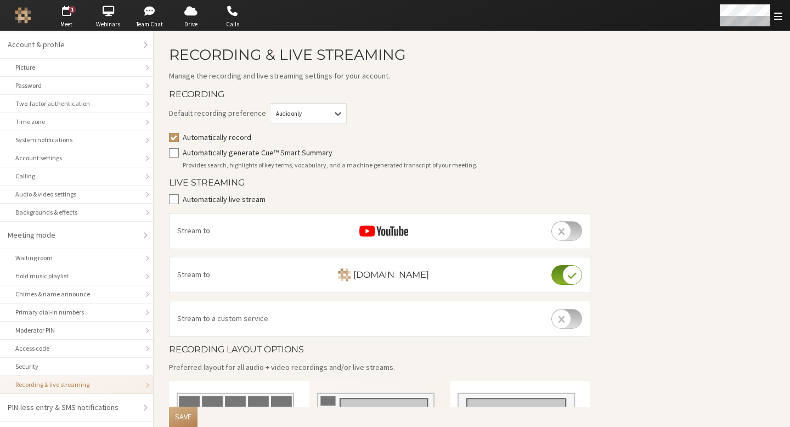
click at [326, 153] on label "Automatically generate Cue™ Smart Summary" at bounding box center [387, 153] width 408 height 12
click at [179, 153] on input "Automatically generate Cue™ Smart Summary" at bounding box center [174, 152] width 10 height 11
checkbox input "true"
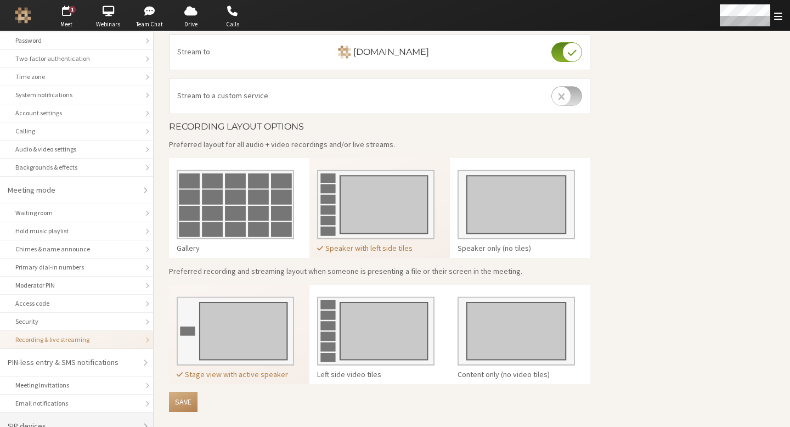
scroll to position [58, 0]
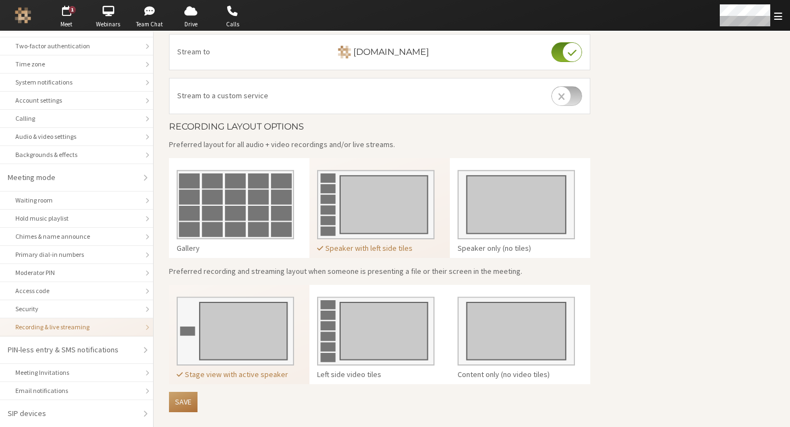
click at [184, 401] on button "Save" at bounding box center [183, 402] width 29 height 20
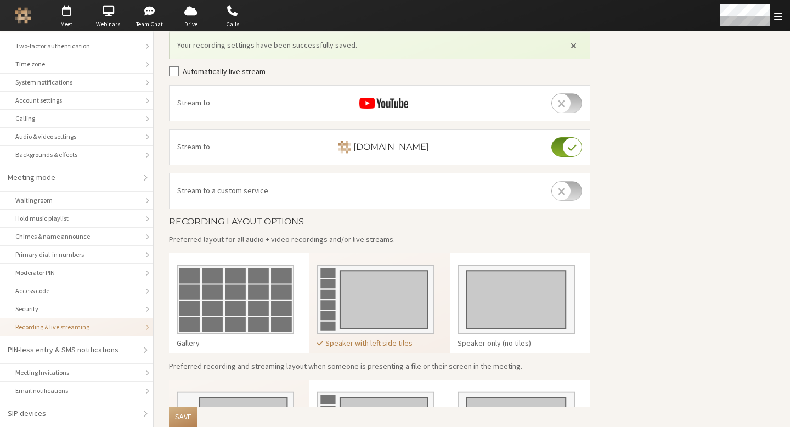
scroll to position [0, 0]
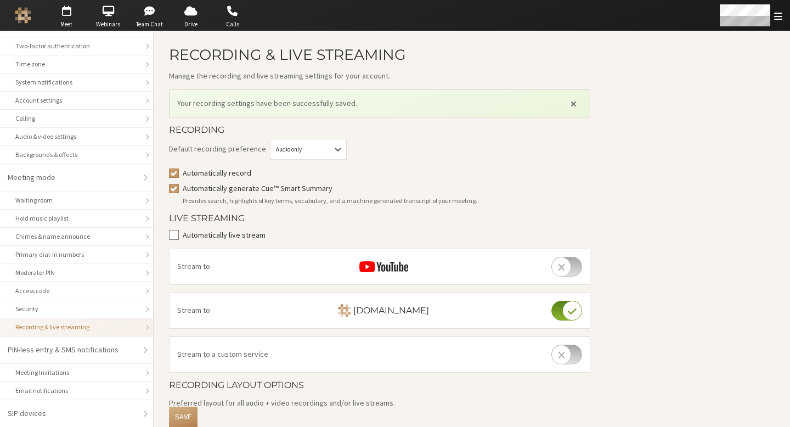
click at [204, 171] on label "Automatically record" at bounding box center [387, 173] width 408 height 12
click at [179, 171] on input "Automatically record" at bounding box center [174, 172] width 10 height 11
checkbox input "false"
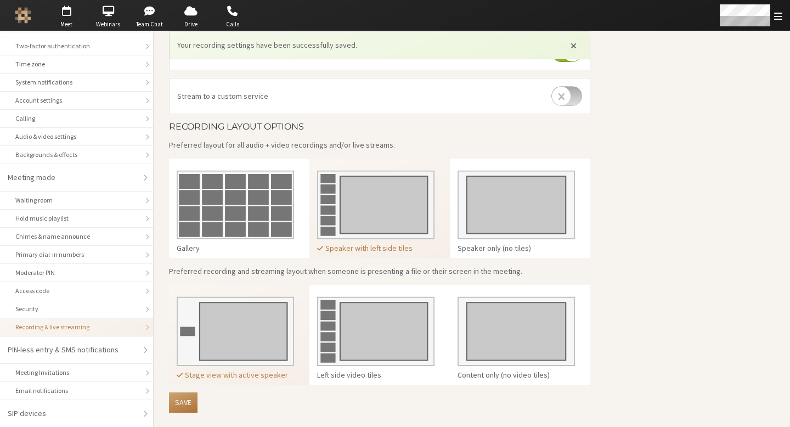
click at [187, 400] on button "Save" at bounding box center [183, 402] width 29 height 20
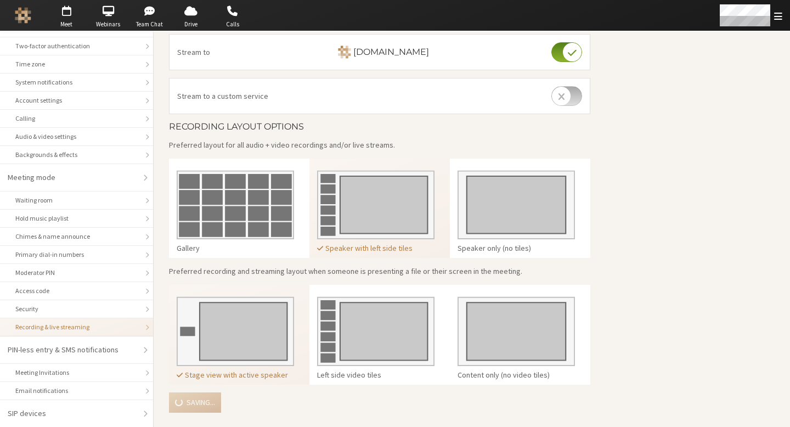
scroll to position [231, 0]
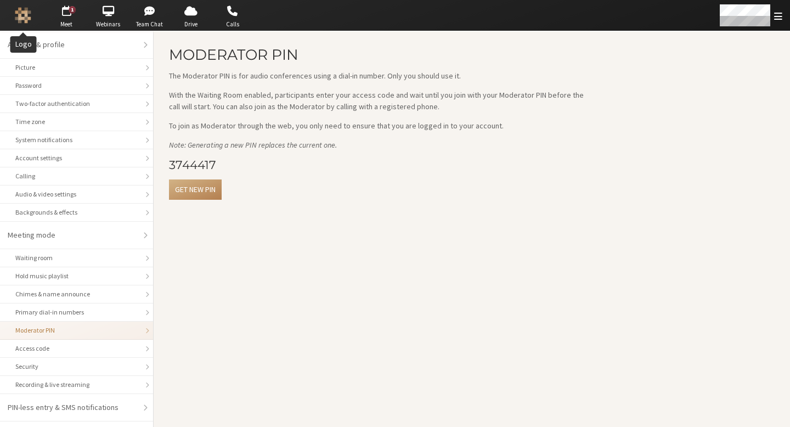
click at [27, 13] on img "Logo" at bounding box center [23, 15] width 16 height 16
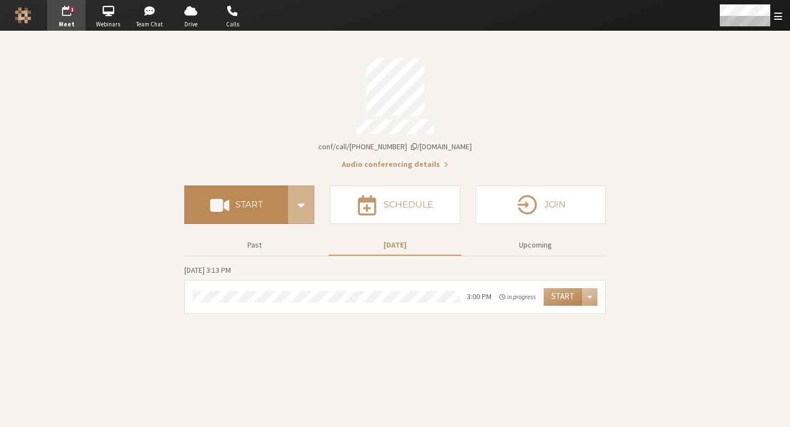
click at [237, 206] on button "Start" at bounding box center [236, 205] width 104 height 38
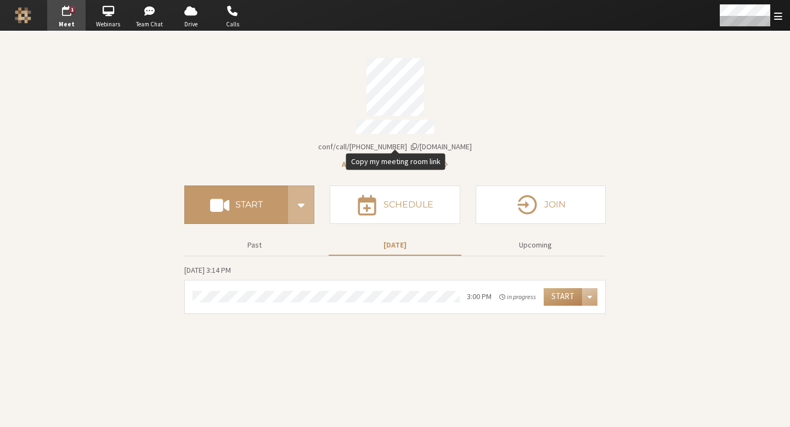
click at [419, 142] on span "[DOMAIN_NAME]/conf/call/[PHONE_NUMBER]" at bounding box center [395, 147] width 154 height 10
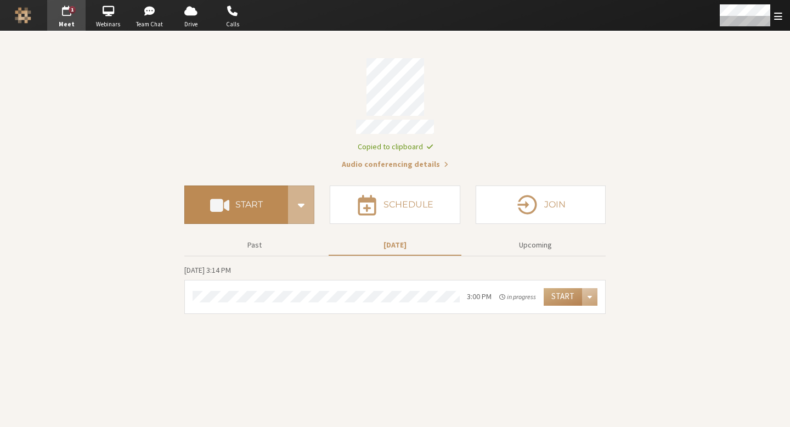
click at [263, 198] on button "Start" at bounding box center [236, 205] width 104 height 38
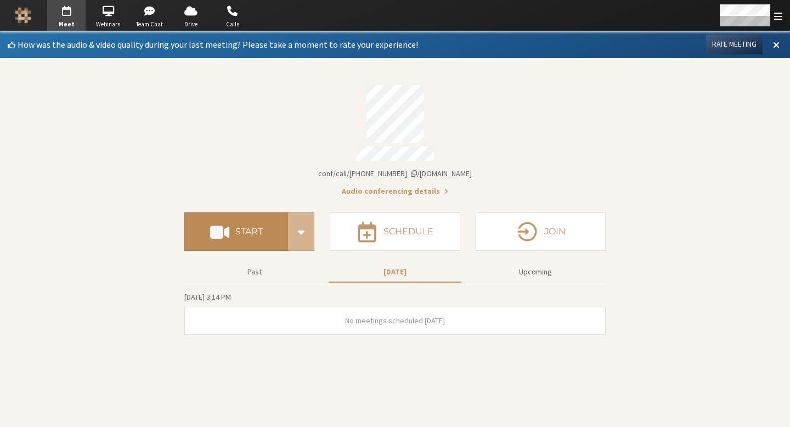
click at [243, 237] on button "Start" at bounding box center [236, 231] width 104 height 38
click at [284, 271] on button "Past" at bounding box center [254, 271] width 133 height 19
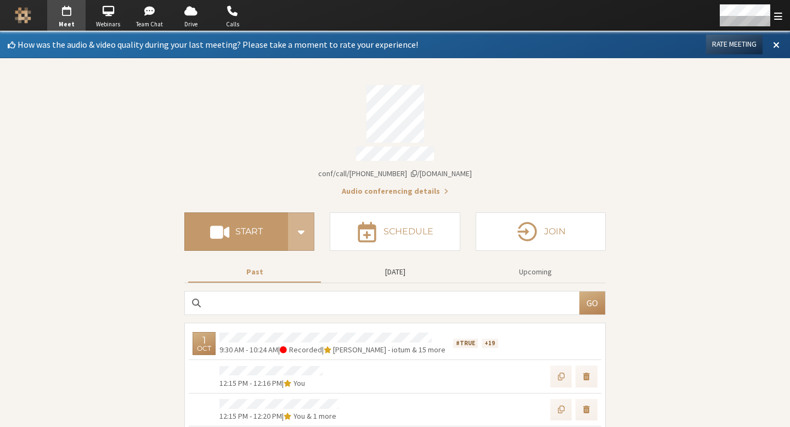
click at [415, 272] on button "[DATE]" at bounding box center [395, 271] width 133 height 19
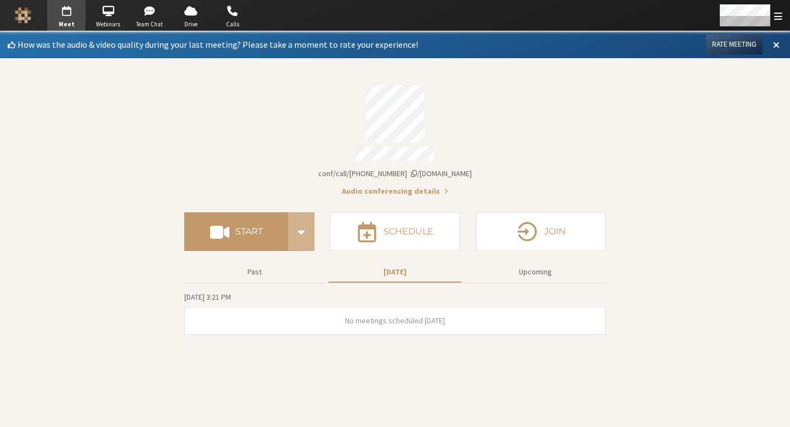
click at [633, 161] on section "How was the audio & video quality during your last meeting? Please take a momen…" at bounding box center [395, 229] width 790 height 396
click at [274, 263] on button "Past" at bounding box center [254, 271] width 133 height 19
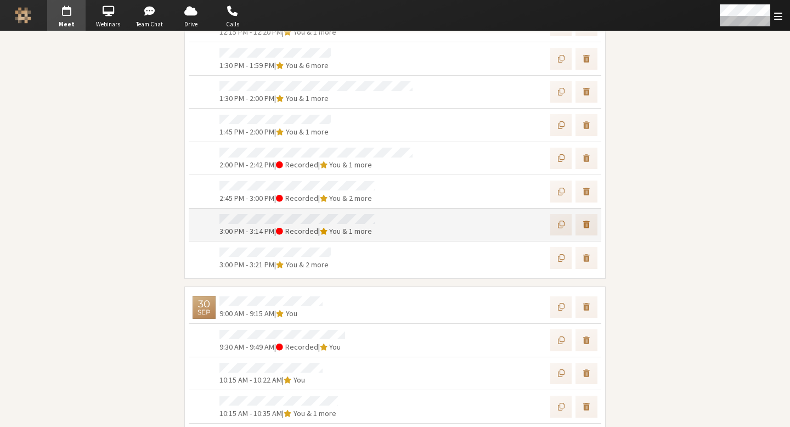
scroll to position [402, 0]
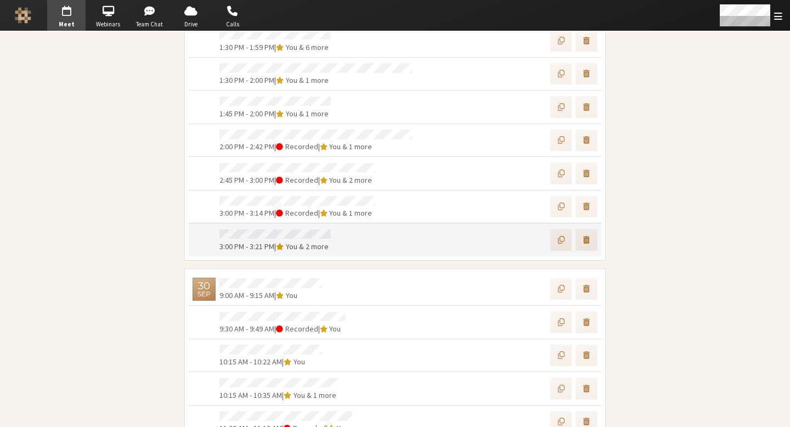
click at [355, 232] on div at bounding box center [471, 239] width 251 height 25
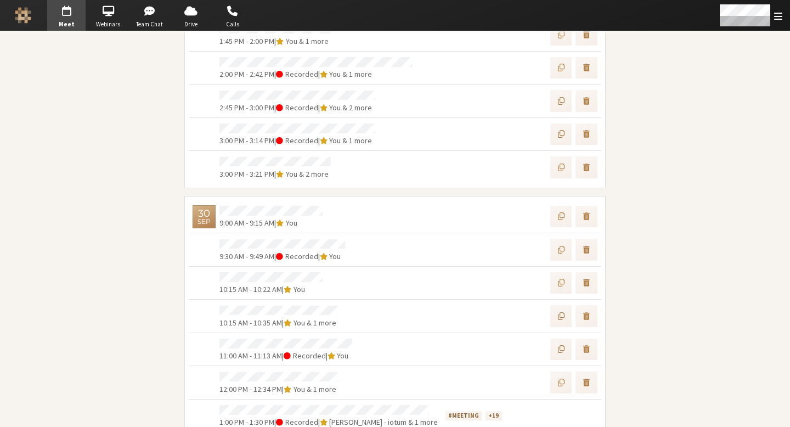
scroll to position [464, 0]
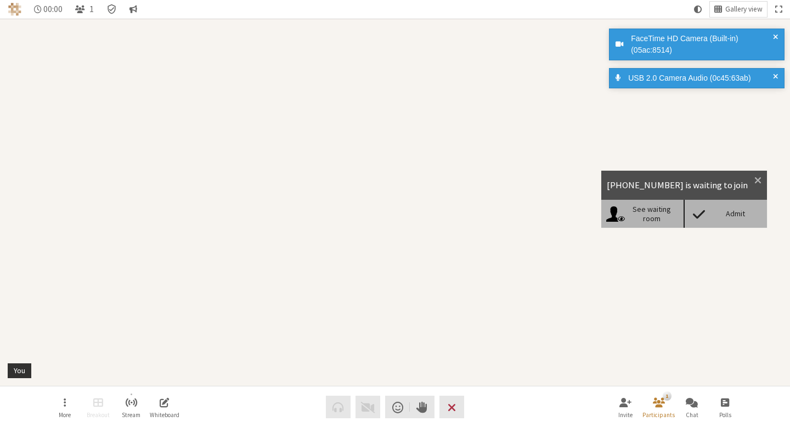
click at [739, 212] on div "Admit" at bounding box center [735, 213] width 53 height 9
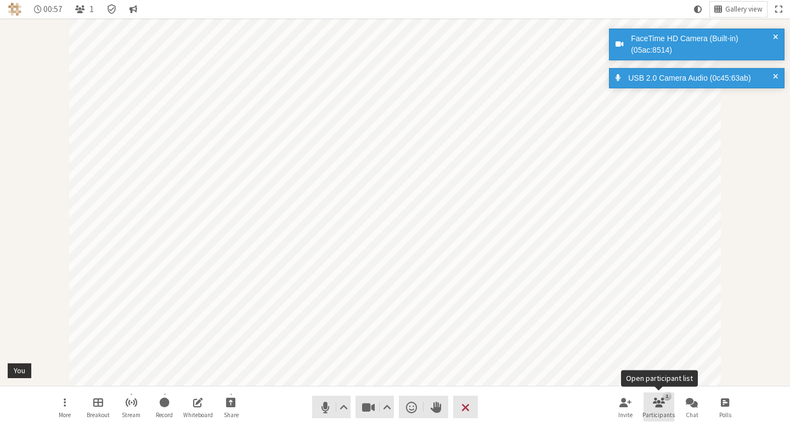
click at [670, 412] on span "Participants" at bounding box center [659, 415] width 32 height 7
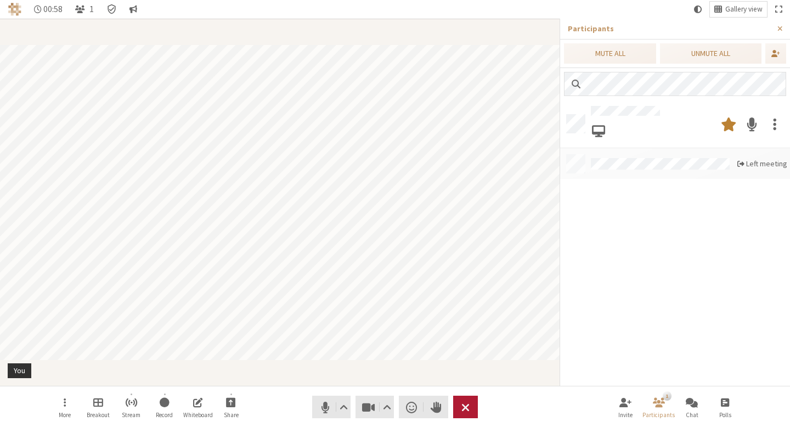
click at [453, 412] on button "Leave" at bounding box center [465, 407] width 25 height 23
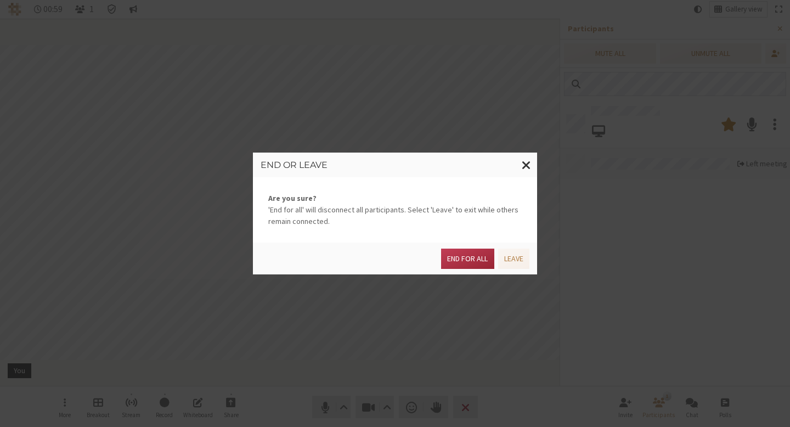
drag, startPoint x: 453, startPoint y: 412, endPoint x: 465, endPoint y: 406, distance: 14.2
click at [465, 406] on div "End or leave Are you sure? 'End for all' will disconnect all participants. Sele…" at bounding box center [395, 213] width 790 height 427
click at [473, 260] on button "End for all" at bounding box center [467, 259] width 53 height 20
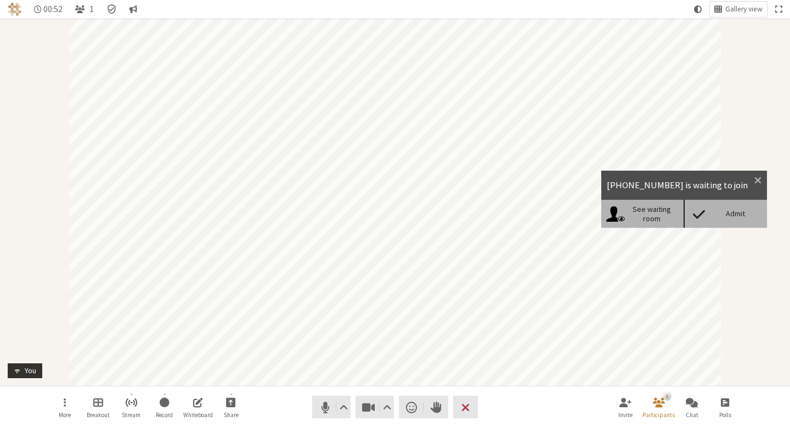
click at [723, 216] on div "Admit" at bounding box center [735, 213] width 53 height 9
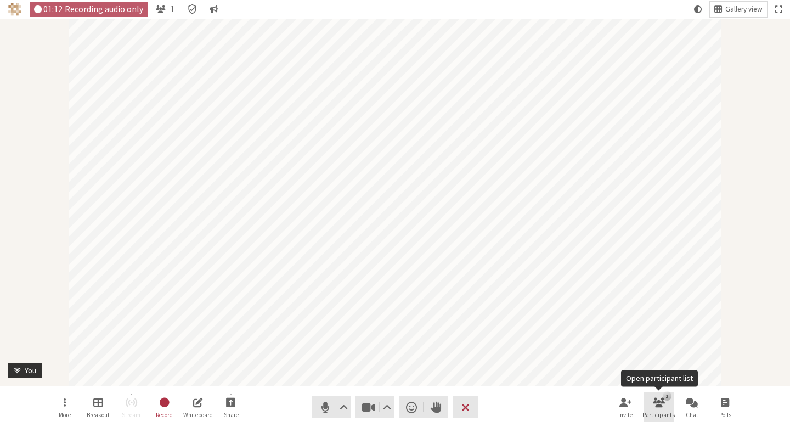
click at [660, 415] on span "Participants" at bounding box center [659, 415] width 32 height 7
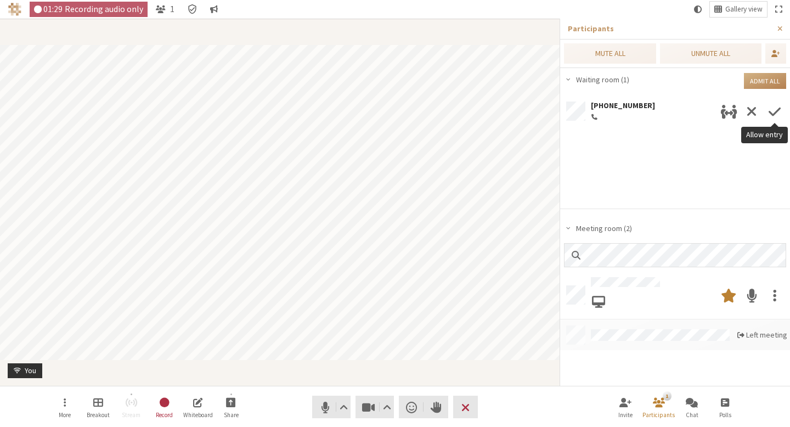
click at [771, 106] on span "Allow entry" at bounding box center [775, 112] width 12 height 20
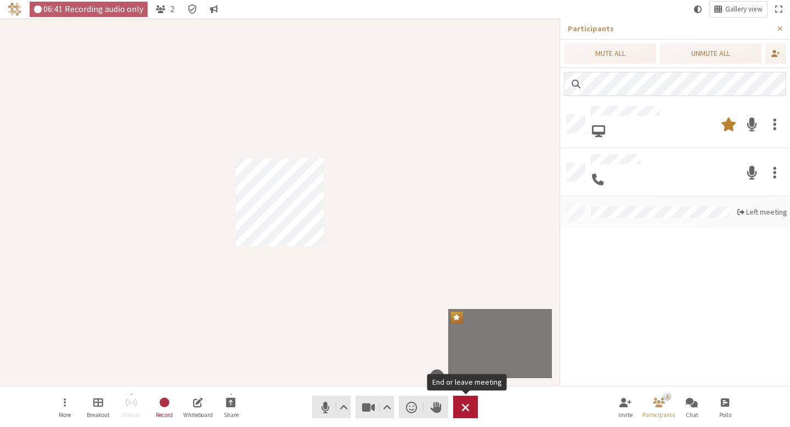
click at [468, 408] on span "End or leave meeting" at bounding box center [466, 407] width 8 height 15
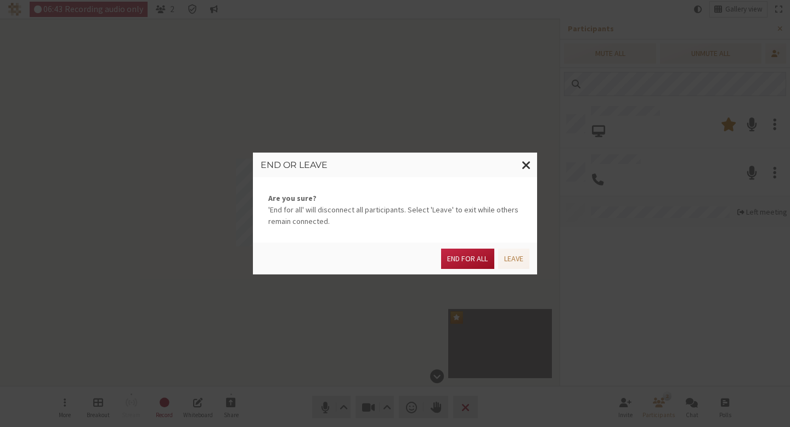
click at [473, 262] on button "End for all" at bounding box center [467, 259] width 53 height 20
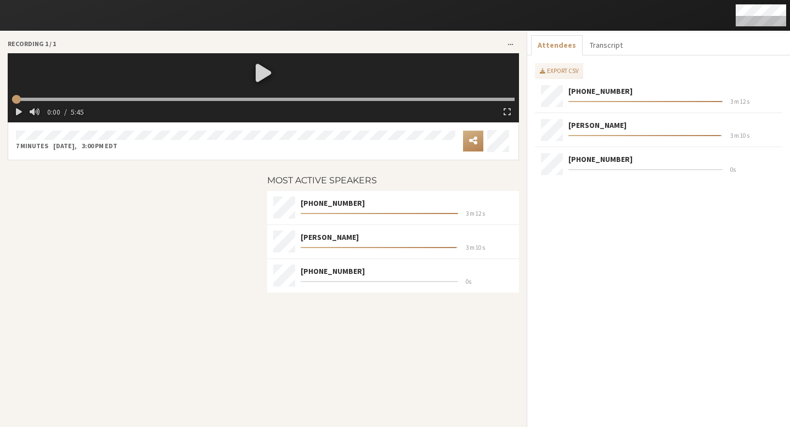
click at [617, 239] on div "Export CSV [PHONE_NUMBER] 3 m 12 s [PERSON_NAME] 3 m 10 s [PHONE_NUMBER] 0s" at bounding box center [659, 241] width 248 height 356
click at [196, 302] on div at bounding box center [134, 242] width 260 height 148
click at [159, 209] on div at bounding box center [134, 242] width 260 height 148
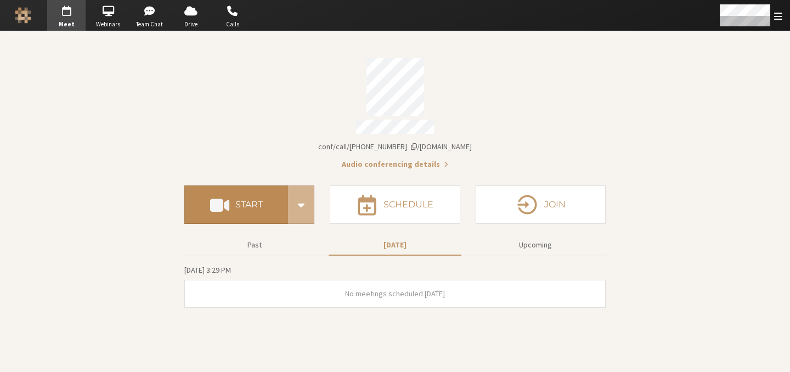
click at [260, 205] on button "Start" at bounding box center [236, 205] width 104 height 38
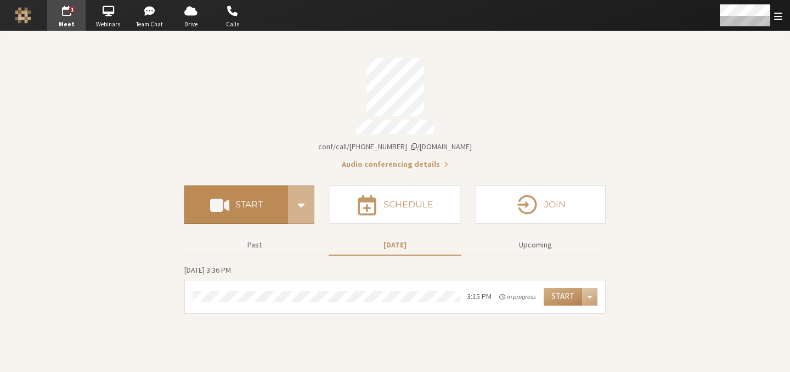
click at [258, 204] on h4 "Start" at bounding box center [248, 204] width 27 height 9
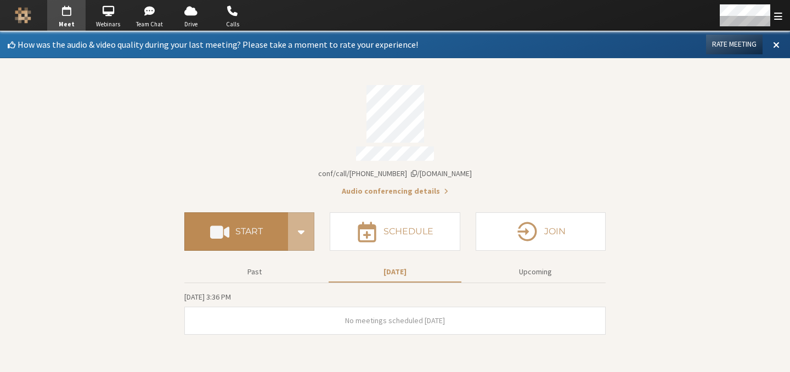
click at [211, 222] on span at bounding box center [219, 232] width 19 height 20
click at [244, 227] on h4 "Start" at bounding box center [248, 231] width 27 height 9
click at [235, 160] on section "Meeting link iotum.callbridge.rocks/conf/call/8587695 Audio conferencing details" at bounding box center [395, 137] width 422 height 120
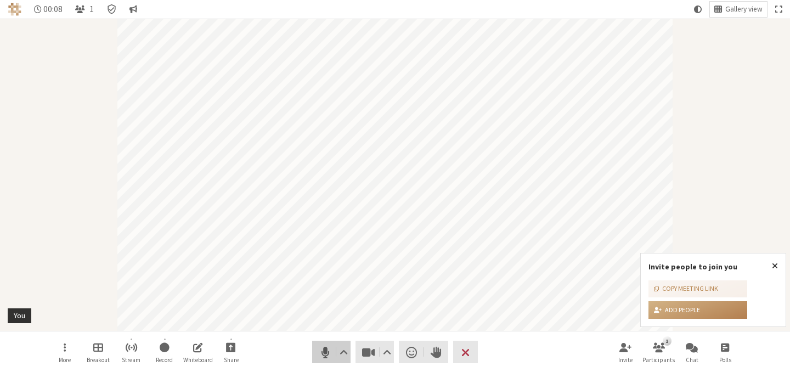
click at [327, 352] on span "Mute (⌘+Shift+A)" at bounding box center [325, 352] width 15 height 15
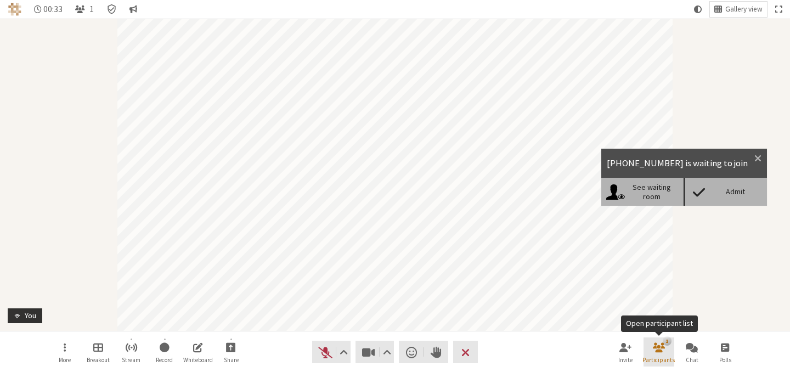
click at [654, 351] on span "Open participant list" at bounding box center [659, 347] width 12 height 13
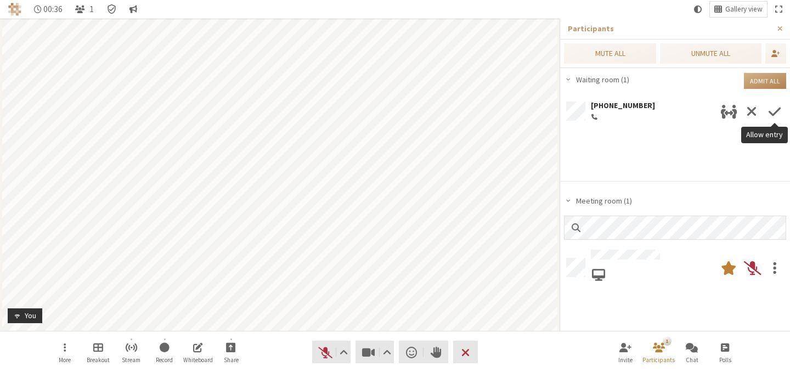
click at [769, 113] on span "Allow entry" at bounding box center [775, 112] width 12 height 20
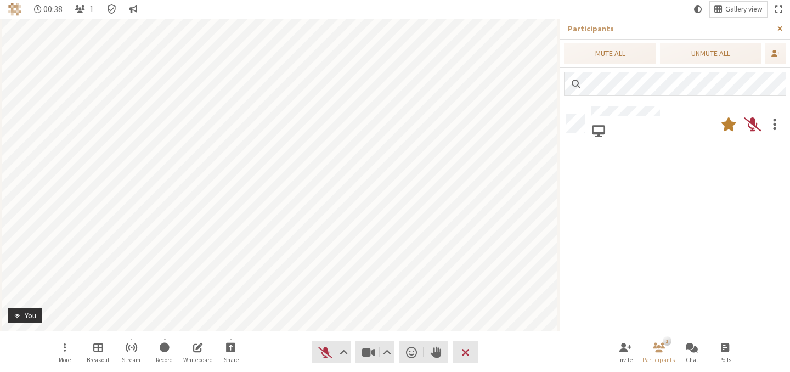
click at [780, 29] on span "Close sidebar" at bounding box center [780, 29] width 5 height 8
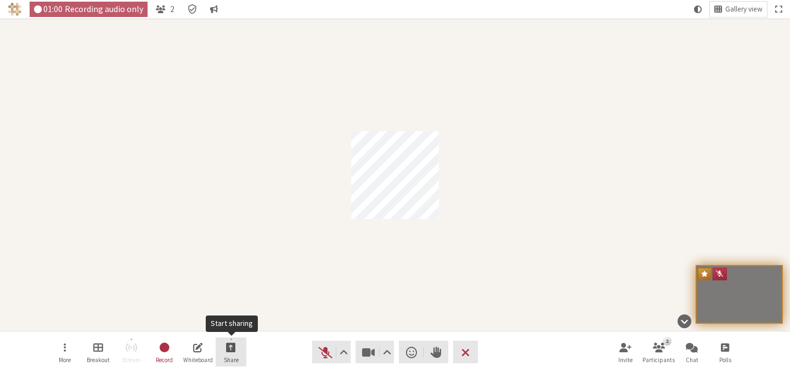
click at [229, 347] on span "Start sharing" at bounding box center [231, 347] width 10 height 13
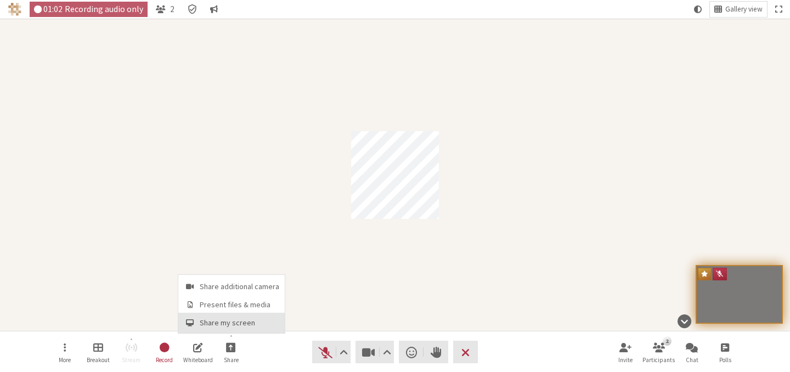
click at [243, 322] on span "Share my screen" at bounding box center [240, 323] width 80 height 8
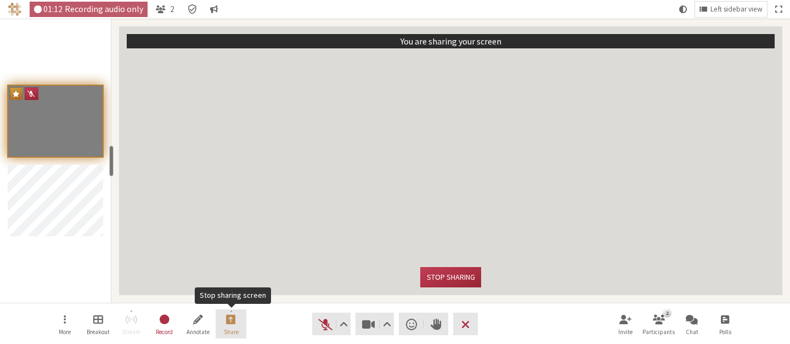
click at [239, 328] on button "Share" at bounding box center [231, 324] width 31 height 30
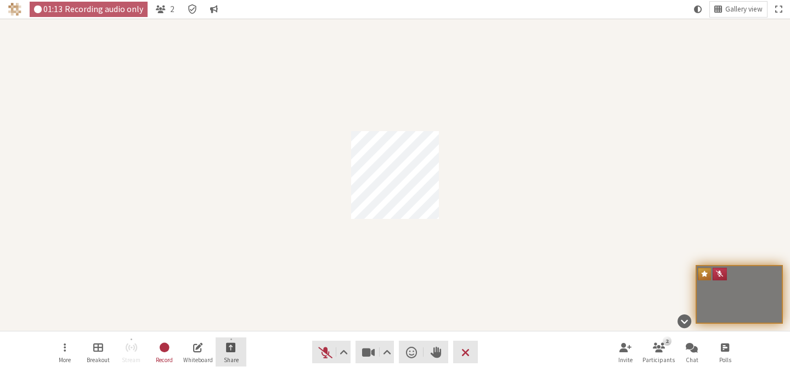
click at [238, 351] on button "Share" at bounding box center [231, 353] width 31 height 30
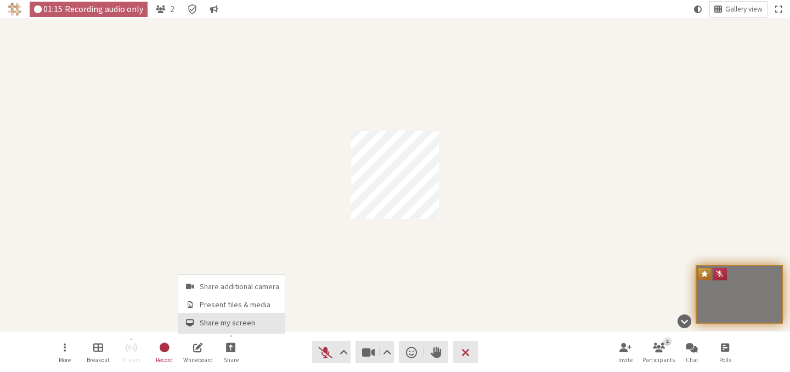
click at [240, 325] on span "Share my screen" at bounding box center [240, 323] width 80 height 8
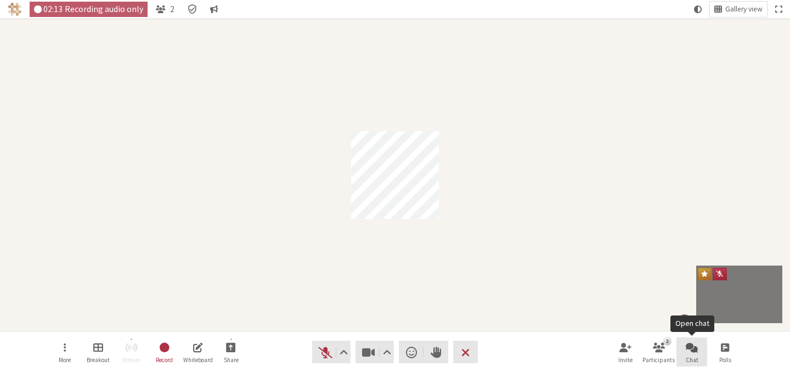
click at [692, 351] on span "Open chat" at bounding box center [692, 347] width 12 height 13
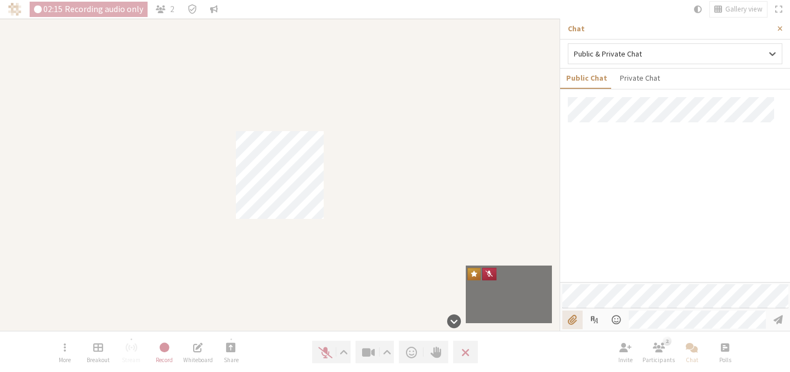
click at [577, 318] on input "File picker" at bounding box center [573, 320] width 20 height 19
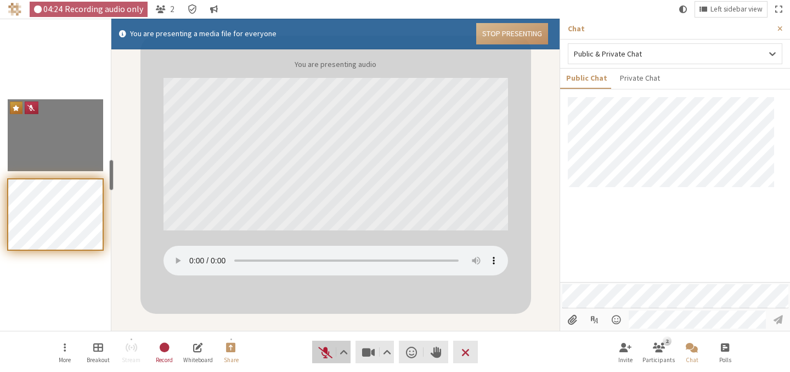
click at [327, 352] on span "Unmute (⌘+Shift+A)" at bounding box center [325, 352] width 15 height 15
click at [326, 352] on span "Mute (⌘+Shift+A)" at bounding box center [325, 352] width 15 height 15
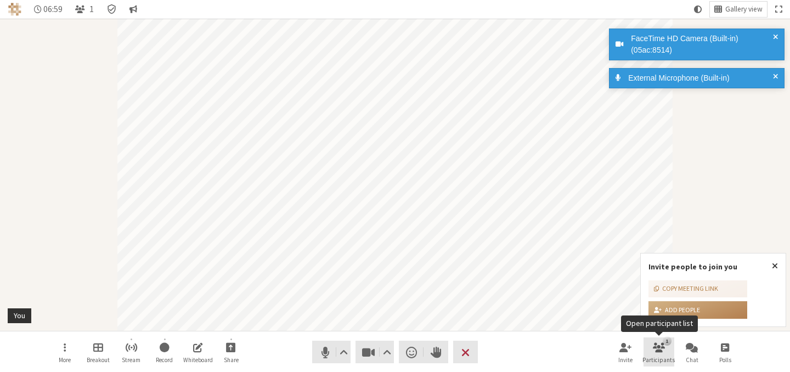
click at [670, 350] on button "1 Participants" at bounding box center [659, 353] width 31 height 30
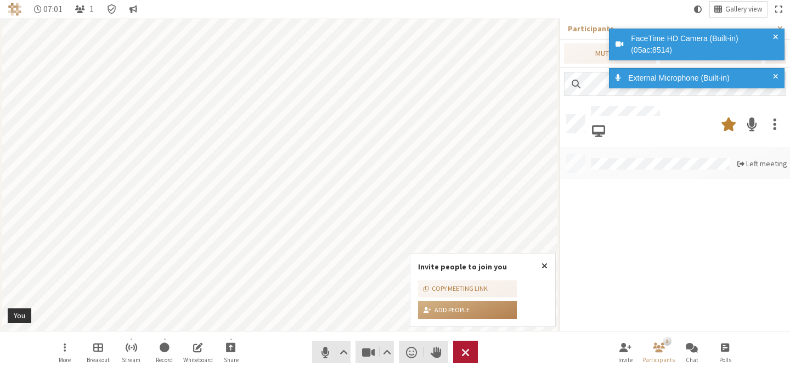
click at [469, 348] on span "End or leave meeting" at bounding box center [466, 352] width 8 height 15
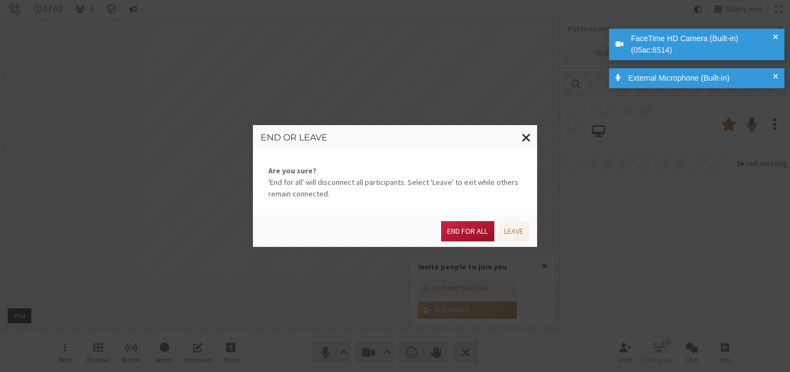
click at [472, 234] on button "End for all" at bounding box center [467, 231] width 53 height 20
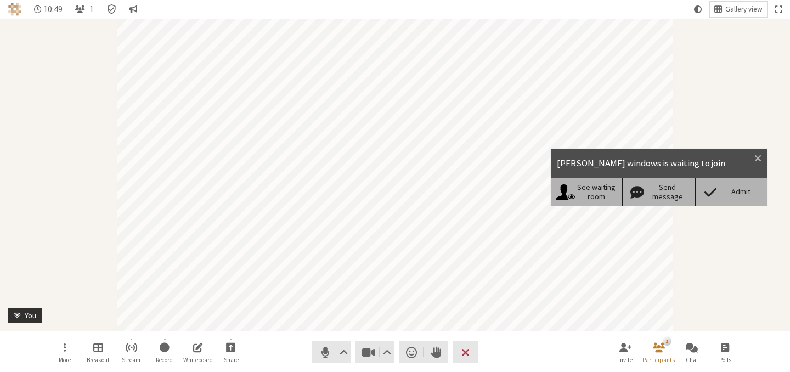
click at [731, 192] on div "Admit" at bounding box center [741, 191] width 42 height 9
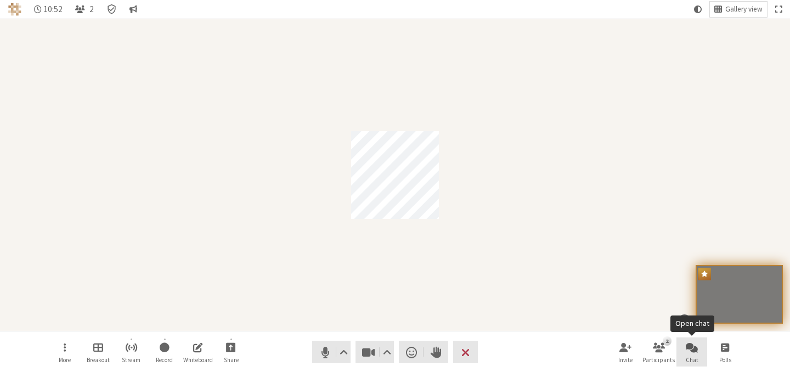
click at [692, 352] on span "Open chat" at bounding box center [692, 347] width 12 height 13
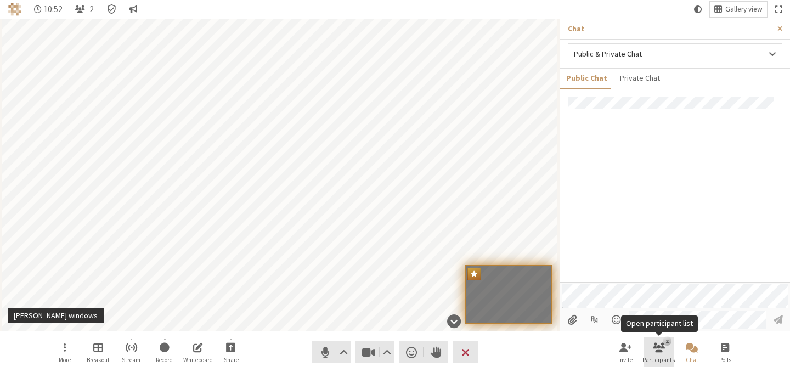
click at [646, 351] on button "2 Participants" at bounding box center [659, 353] width 31 height 30
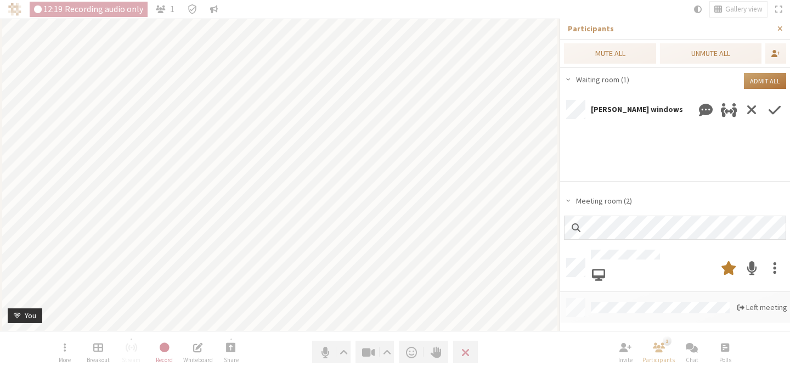
click at [771, 84] on button "Admit all" at bounding box center [765, 81] width 42 height 16
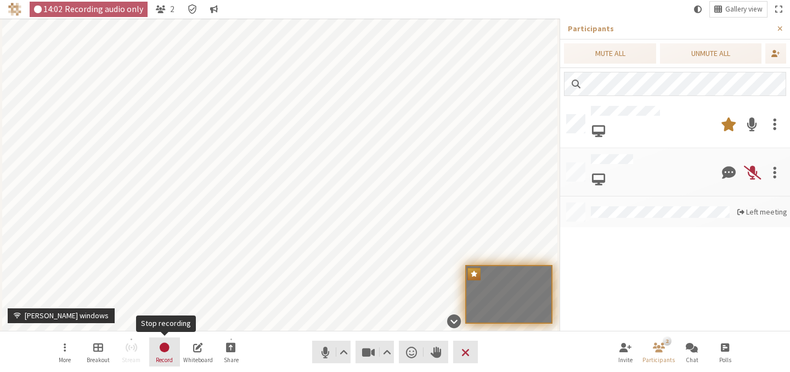
click at [166, 346] on span "Stop recording" at bounding box center [165, 347] width 12 height 13
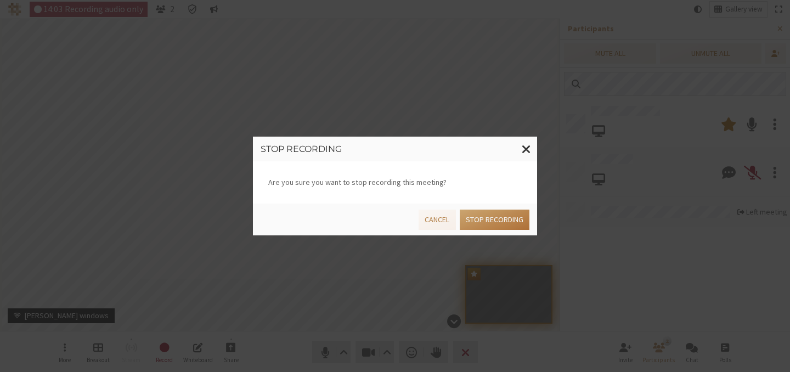
click at [479, 218] on button "Stop recording" at bounding box center [495, 220] width 70 height 20
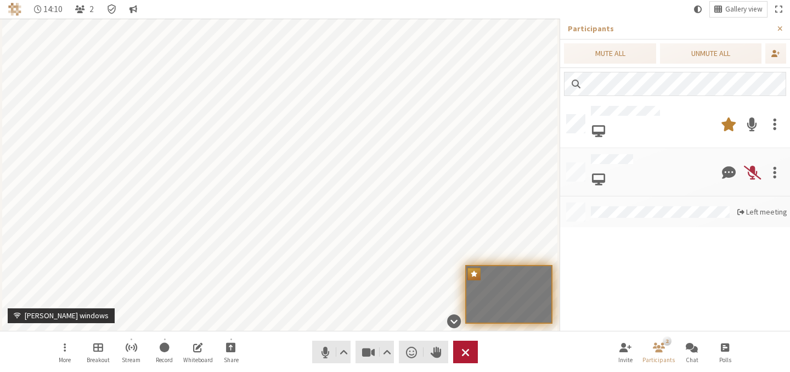
click at [465, 348] on span "End or leave meeting" at bounding box center [466, 352] width 8 height 15
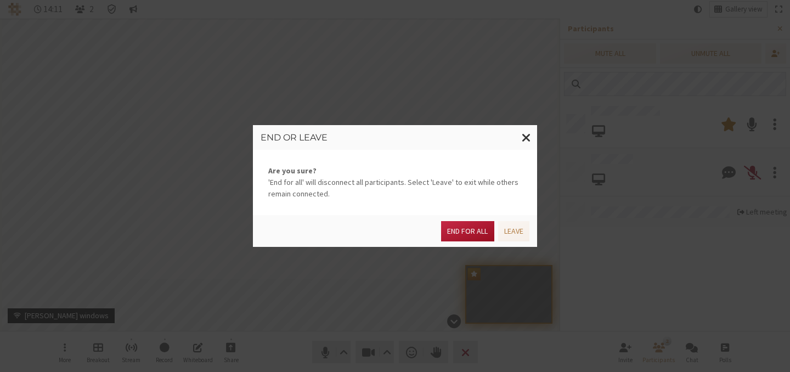
click at [467, 236] on button "End for all" at bounding box center [467, 231] width 53 height 20
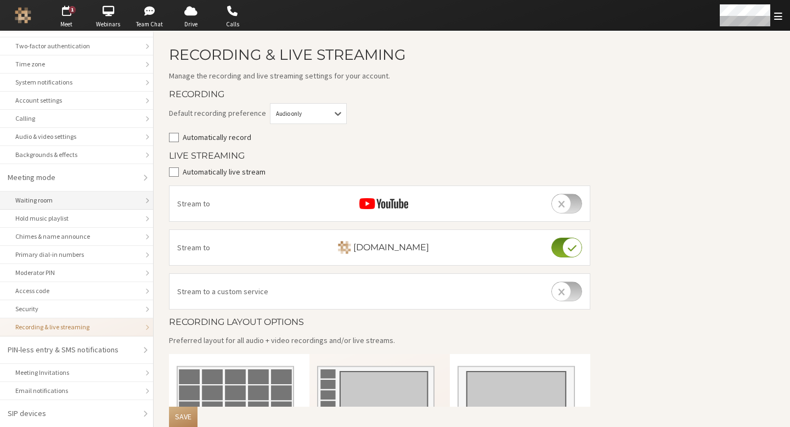
scroll to position [55, 0]
click at [59, 205] on div "Waiting room" at bounding box center [76, 203] width 122 height 10
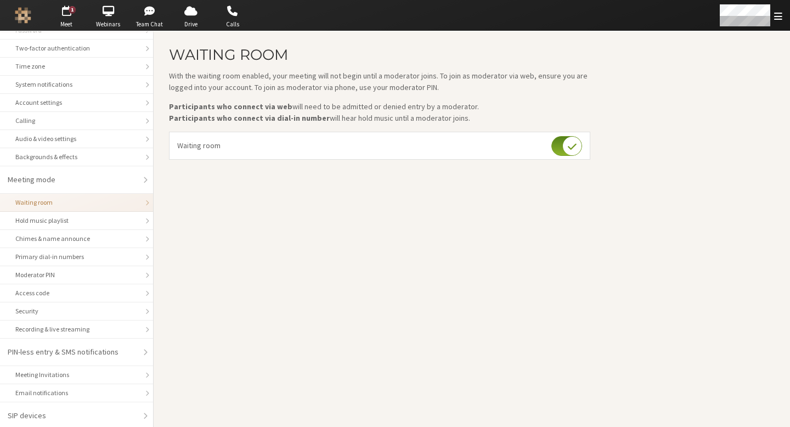
click at [568, 142] on input "checkbox" at bounding box center [567, 146] width 31 height 20
click at [517, 207] on main "Waiting room With the waiting room enabled, your meeting will not begin until a…" at bounding box center [472, 229] width 637 height 396
click at [563, 143] on input "checkbox" at bounding box center [567, 146] width 31 height 20
checkbox input "true"
click at [646, 95] on main "Waiting room With the waiting room enabled, your meeting will not begin until a…" at bounding box center [472, 229] width 637 height 396
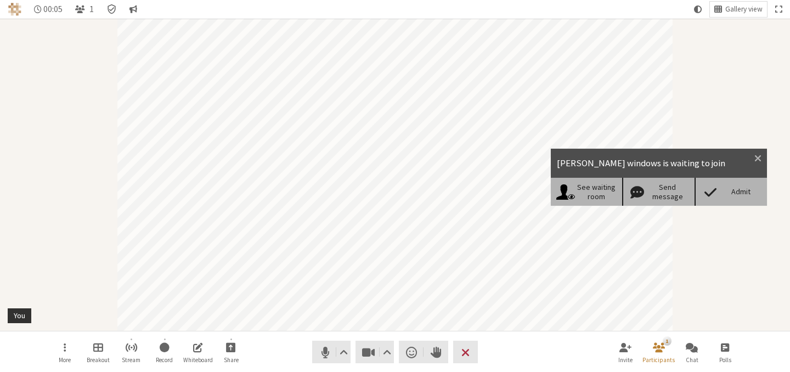
click at [716, 194] on span at bounding box center [710, 191] width 19 height 15
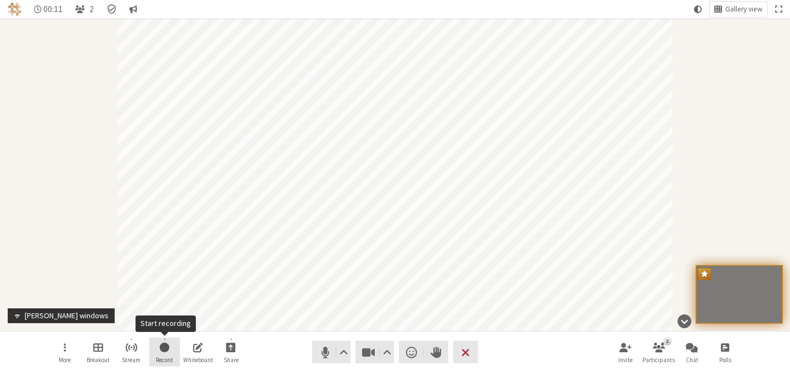
click at [166, 350] on span "Start recording" at bounding box center [165, 347] width 10 height 13
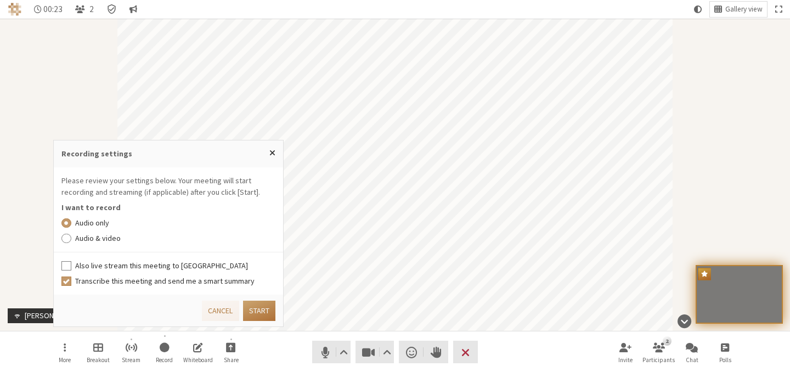
click at [263, 312] on button "Start" at bounding box center [259, 311] width 32 height 20
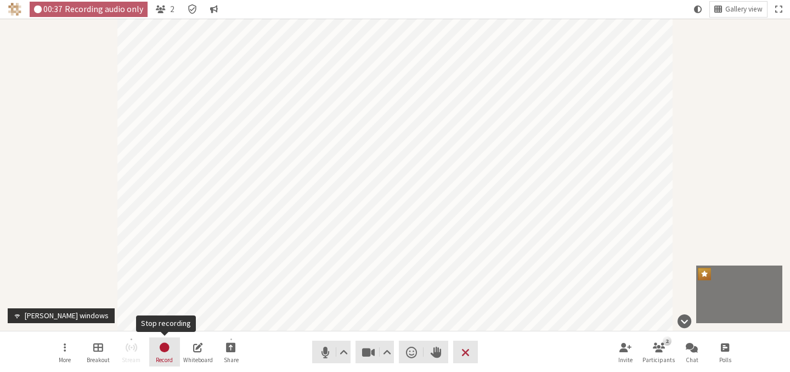
click at [170, 346] on span "Stop recording" at bounding box center [165, 347] width 12 height 13
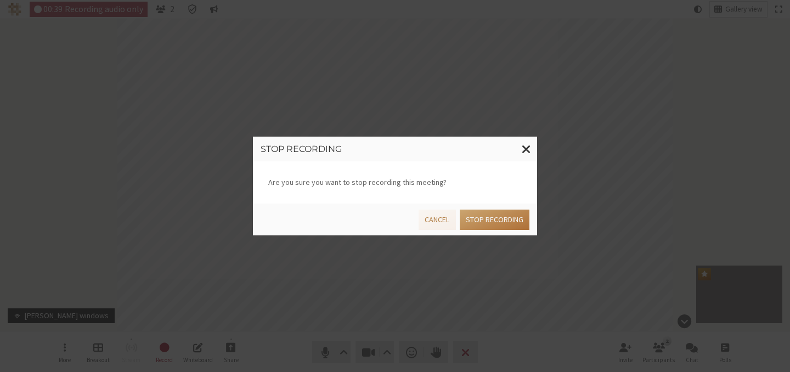
click at [489, 219] on button "Stop recording" at bounding box center [495, 220] width 70 height 20
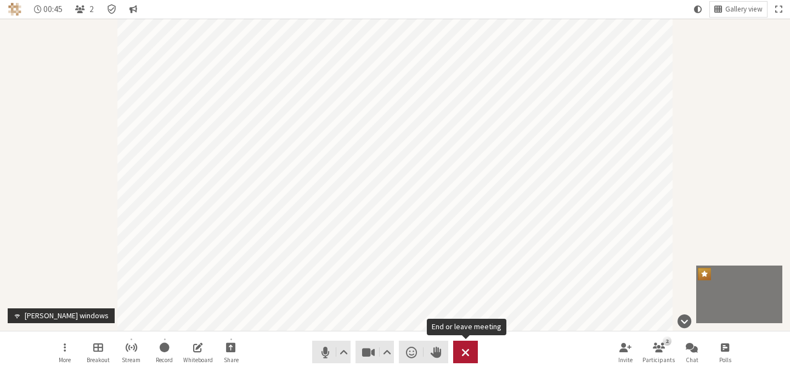
click at [470, 349] on button "Leave" at bounding box center [465, 352] width 25 height 23
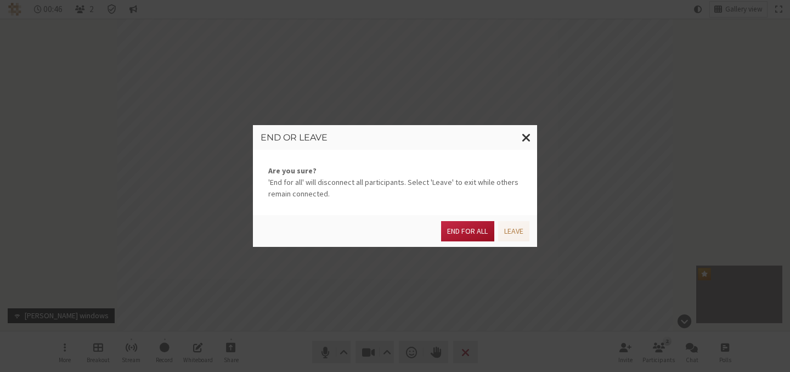
click at [485, 231] on button "End for all" at bounding box center [467, 231] width 53 height 20
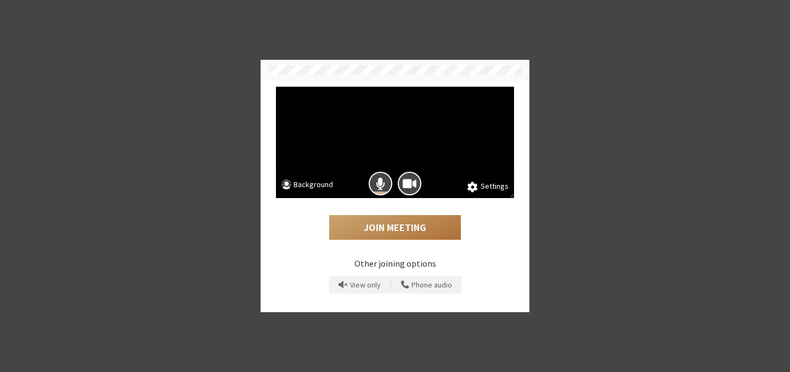
click at [390, 218] on button "Join Meeting" at bounding box center [395, 227] width 132 height 25
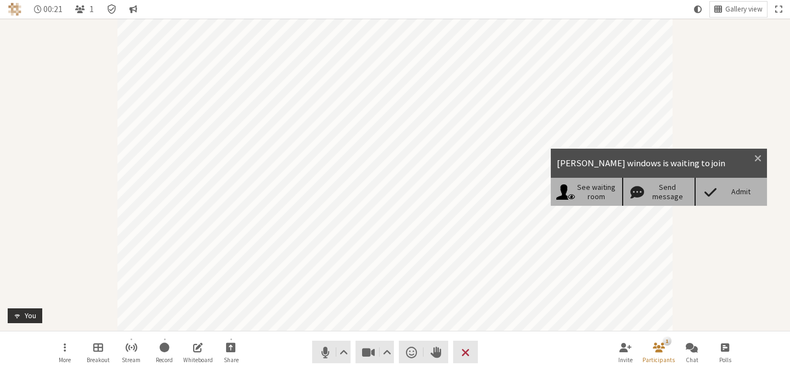
click at [736, 195] on div "Admit" at bounding box center [741, 191] width 42 height 9
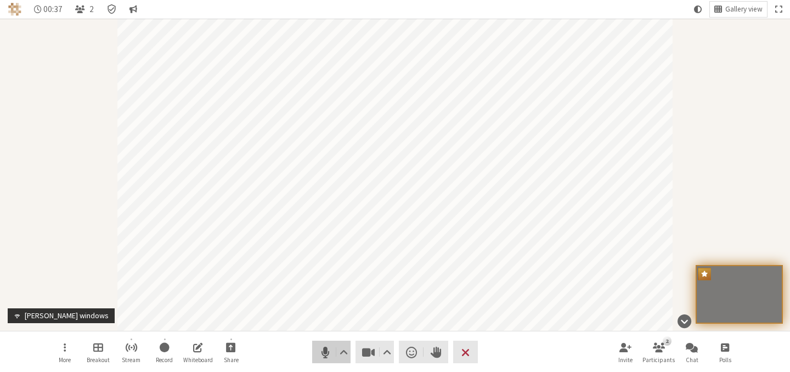
click at [321, 355] on span "Mute (⌘+Shift+A)" at bounding box center [325, 352] width 15 height 15
click at [321, 355] on span "Unmute (⌘+Shift+A)" at bounding box center [325, 352] width 15 height 15
click at [372, 355] on span "Stop video (⌘+Shift+V)" at bounding box center [368, 352] width 15 height 15
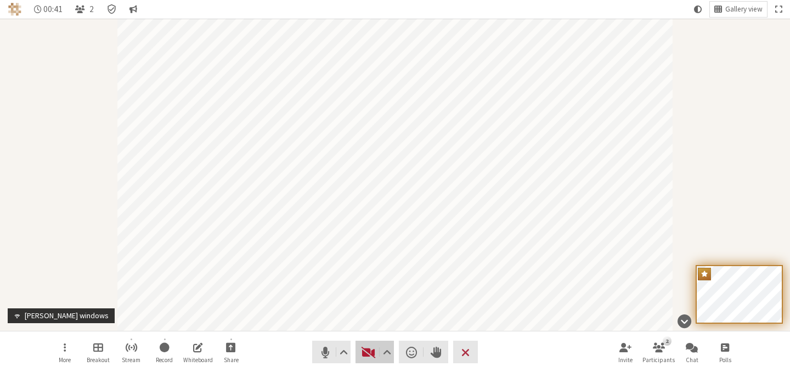
click at [372, 354] on span "Start video (⌘+Shift+V)" at bounding box center [368, 352] width 15 height 15
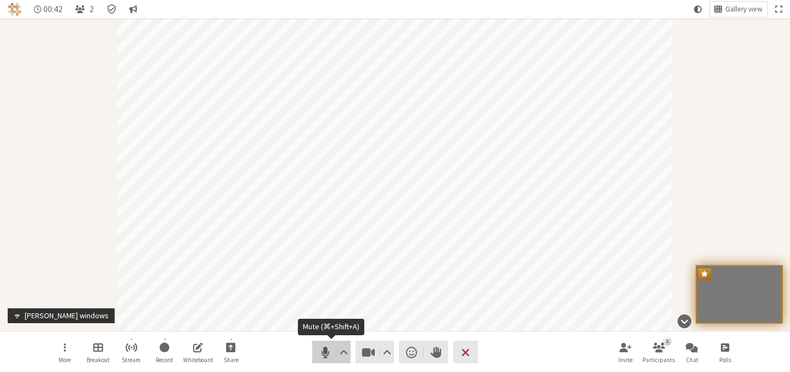
click at [327, 351] on span "Mute (⌘+Shift+A)" at bounding box center [325, 352] width 15 height 15
click at [230, 355] on button "Share" at bounding box center [231, 353] width 31 height 30
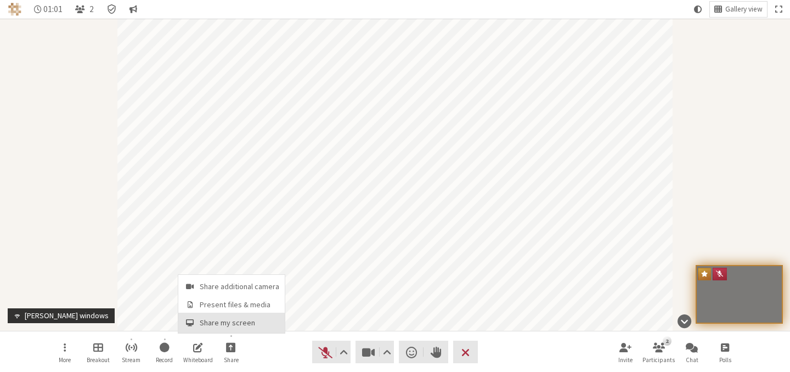
click at [234, 321] on span "Share my screen" at bounding box center [240, 323] width 80 height 8
click at [252, 349] on nav "More Breakout Stream Record Whiteboard Share Audio Video Send a reaction Raise …" at bounding box center [395, 352] width 692 height 41
click at [239, 352] on button "Share" at bounding box center [231, 353] width 31 height 30
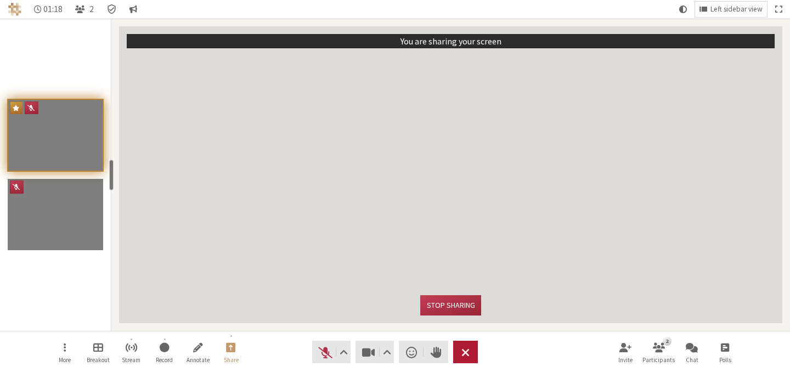
click at [463, 352] on span "End or leave meeting" at bounding box center [466, 352] width 8 height 15
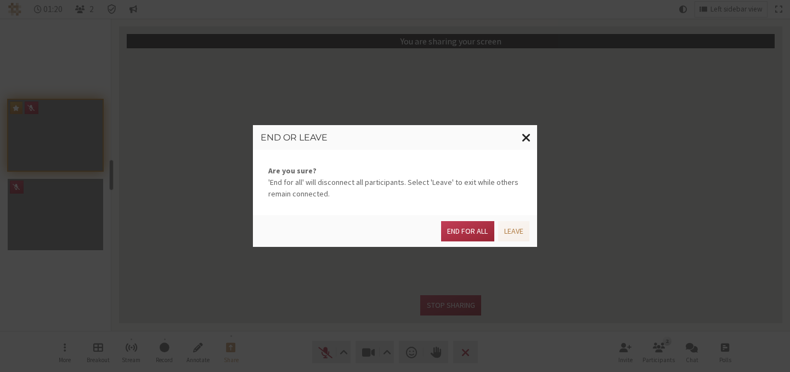
click at [523, 131] on span "Close modal" at bounding box center [526, 138] width 9 height 14
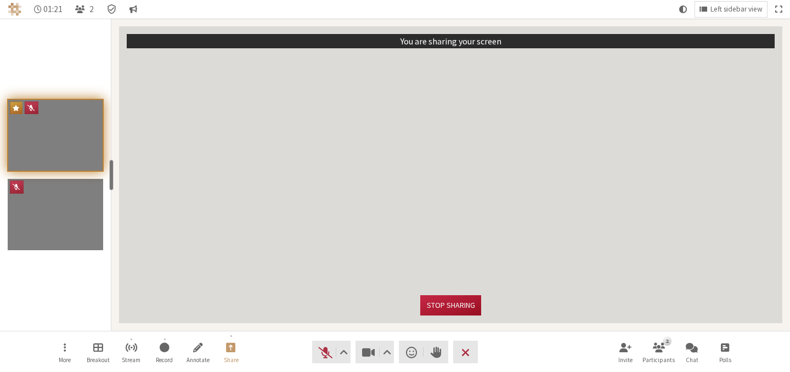
click at [462, 311] on button "Stop sharing" at bounding box center [450, 305] width 60 height 20
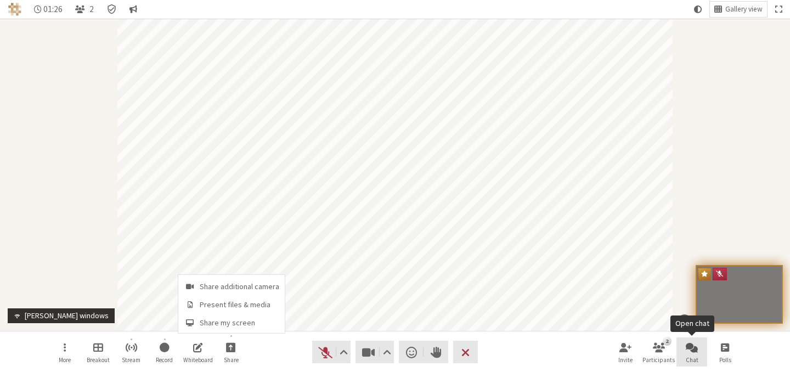
click at [697, 347] on span "Open chat" at bounding box center [692, 347] width 12 height 13
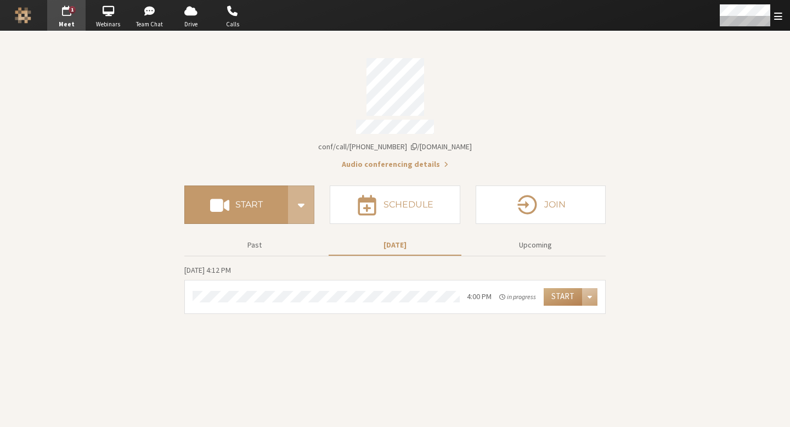
click at [189, 100] on div "Account details" at bounding box center [395, 87] width 422 height 58
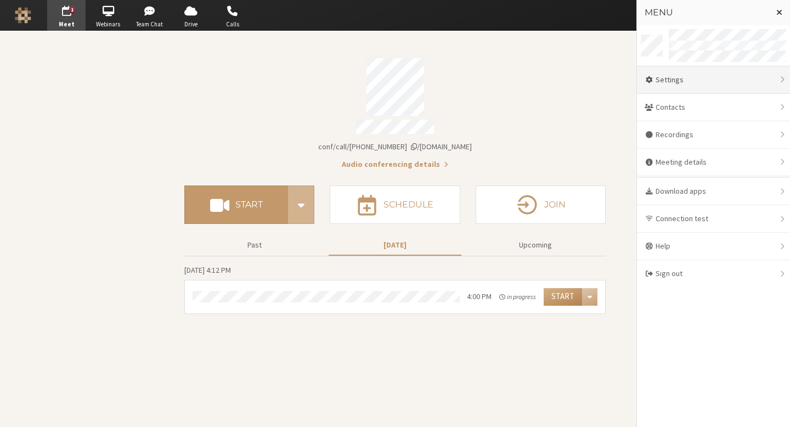
click at [699, 83] on div "Settings" at bounding box center [713, 79] width 153 height 27
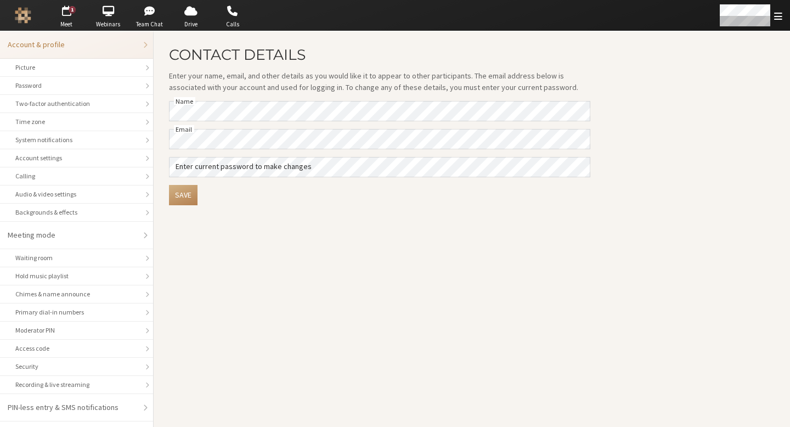
click at [435, 262] on main "Contact details Enter your name, email, and other details as you would like it …" at bounding box center [472, 229] width 637 height 396
click at [83, 269] on li "Hold music playlist" at bounding box center [76, 276] width 153 height 18
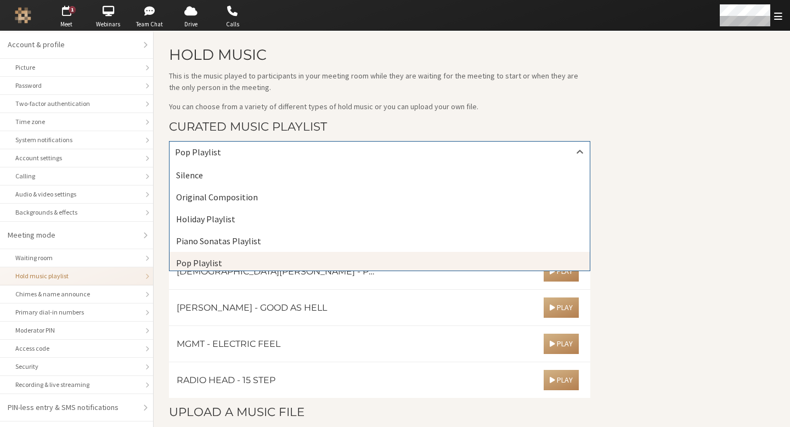
click at [267, 154] on div "Pop Playlist" at bounding box center [380, 152] width 420 height 21
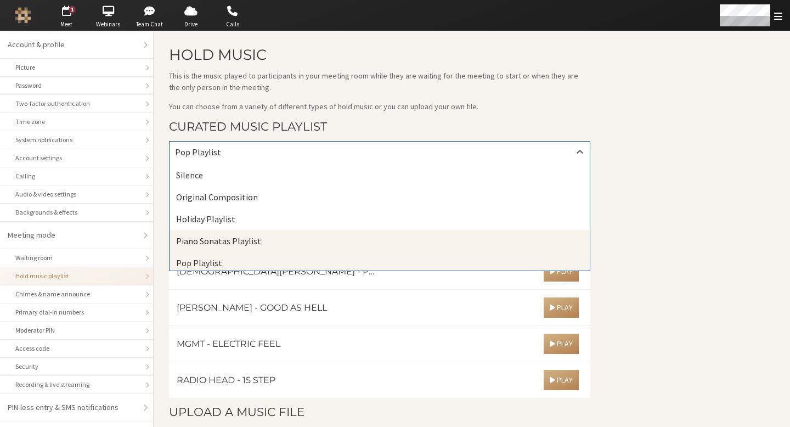
click at [223, 241] on span "Piano Sonatas Playlist" at bounding box center [218, 240] width 85 height 11
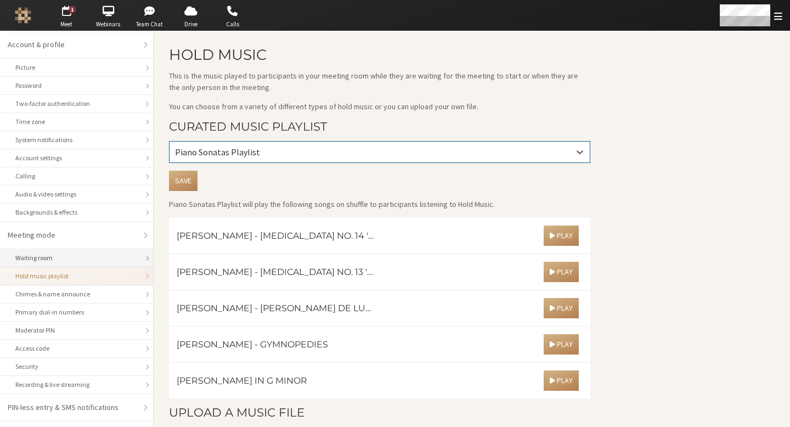
click at [59, 261] on div "Waiting room" at bounding box center [76, 258] width 122 height 10
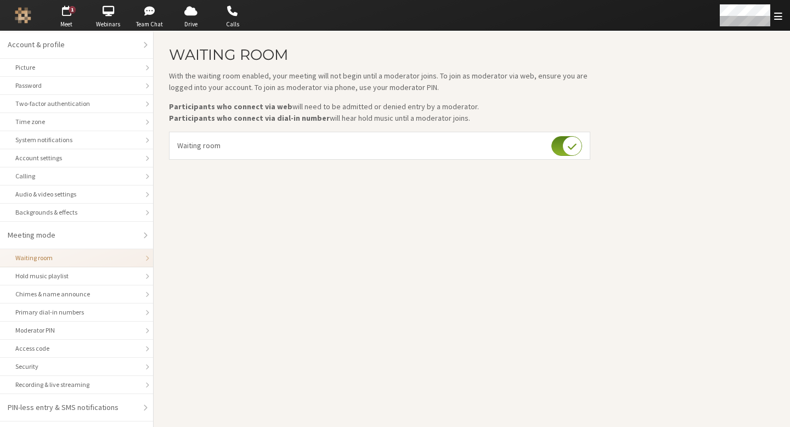
click at [575, 144] on input "checkbox" at bounding box center [567, 146] width 31 height 20
checkbox input "false"
click at [459, 212] on main "Waiting room With the waiting room enabled, your meeting will not begin until a…" at bounding box center [472, 229] width 637 height 396
click at [77, 174] on div "Calling" at bounding box center [76, 176] width 122 height 10
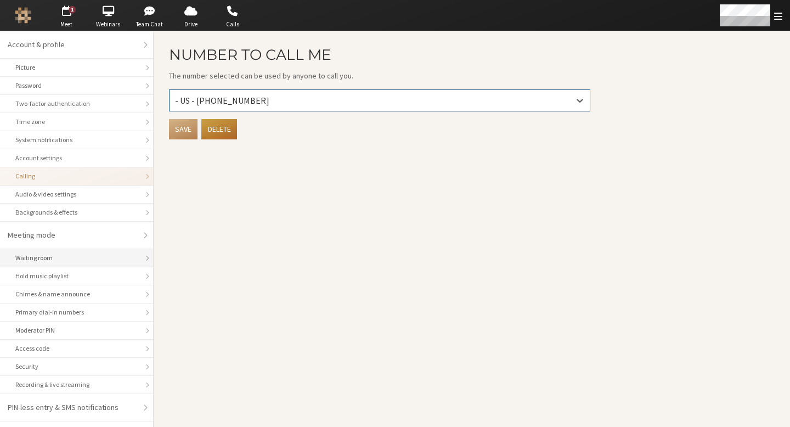
click at [59, 257] on div "Waiting room" at bounding box center [76, 258] width 122 height 10
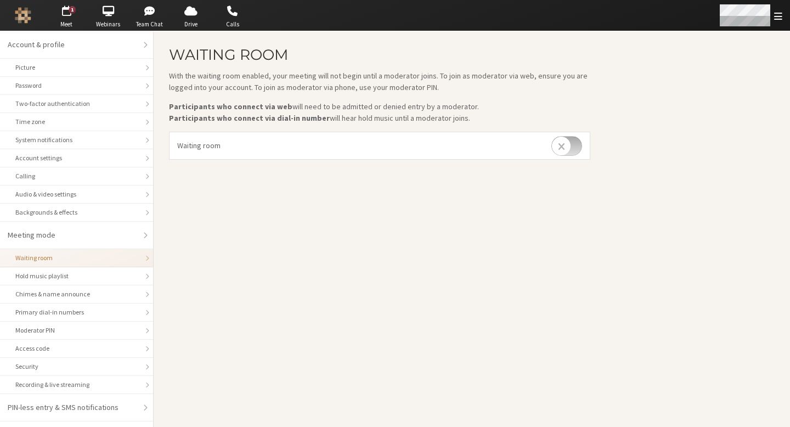
click at [790, 19] on div "Open menu" at bounding box center [750, 15] width 80 height 31
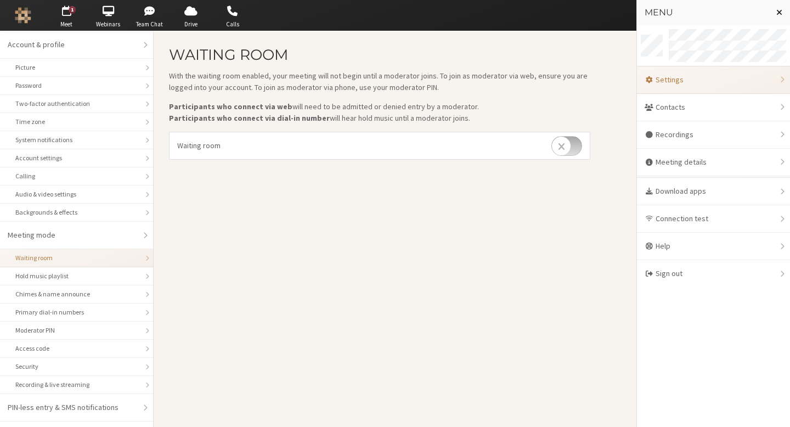
click at [786, 18] on button "Close menu" at bounding box center [779, 12] width 21 height 25
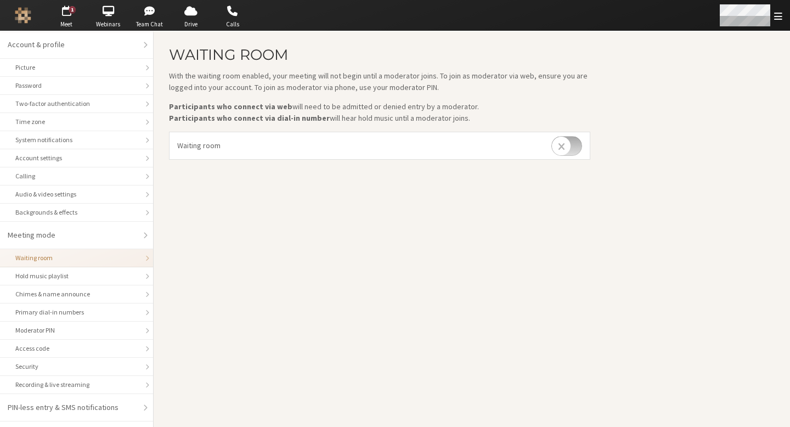
click at [786, 18] on div "Open menu" at bounding box center [750, 15] width 80 height 31
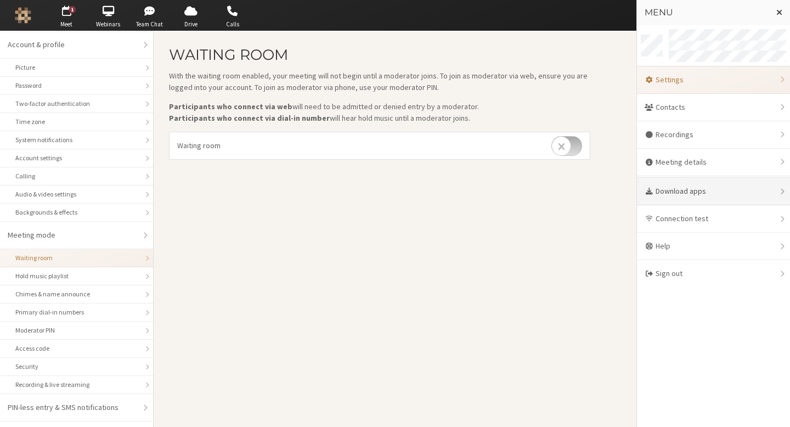
click at [707, 198] on div "Download apps" at bounding box center [713, 191] width 153 height 27
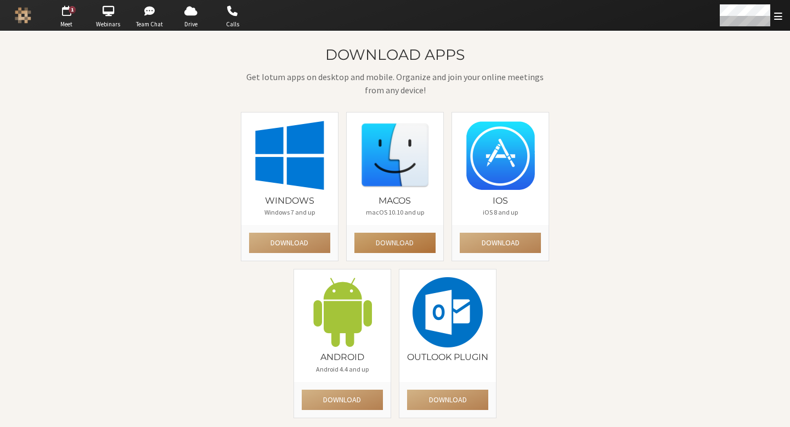
click at [410, 247] on button "Download" at bounding box center [395, 243] width 81 height 20
click at [688, 199] on div "Download apps Get Iotum apps on desktop and mobile. Organize and join your onli…" at bounding box center [394, 236] width 633 height 379
click at [670, 4] on div at bounding box center [692, 15] width 198 height 31
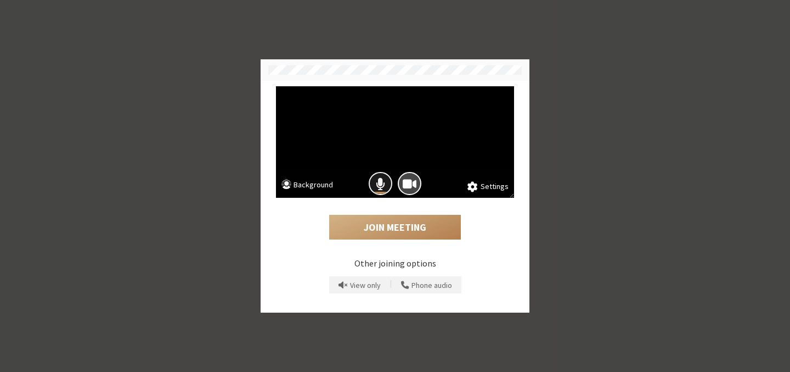
click at [382, 182] on span "Mic is on" at bounding box center [380, 183] width 9 height 15
click at [391, 227] on button "Join Meeting" at bounding box center [395, 227] width 132 height 25
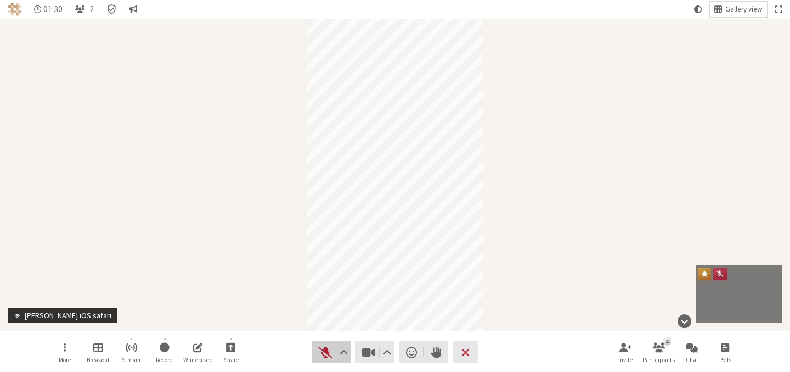
click at [326, 356] on span "Unmute (⌘+Shift+A)" at bounding box center [325, 351] width 15 height 15
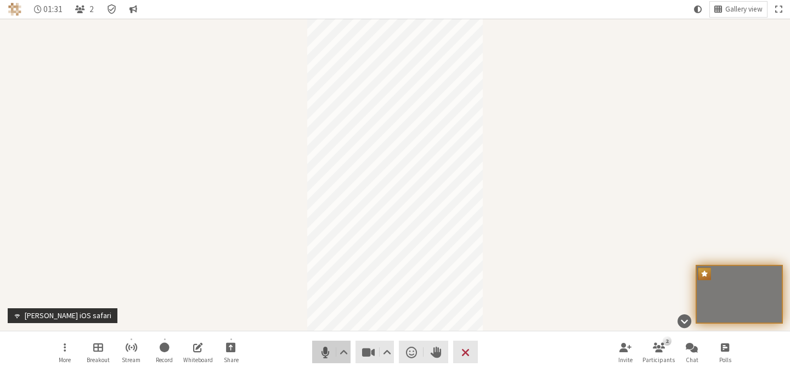
click at [327, 357] on span "Mute (⌘+Shift+A)" at bounding box center [325, 351] width 15 height 15
click at [234, 348] on span "Start sharing" at bounding box center [231, 346] width 10 height 13
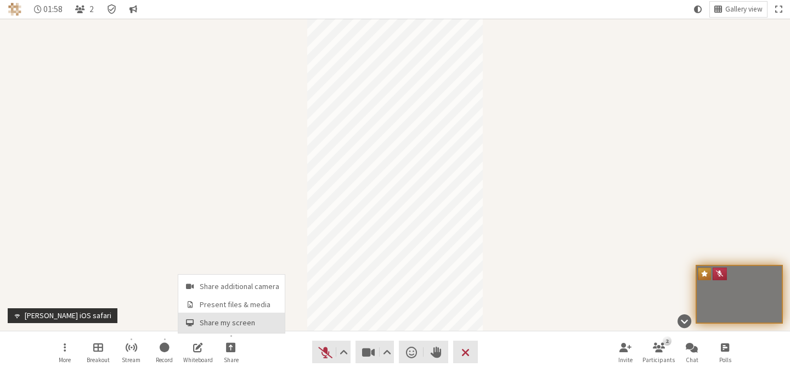
click at [234, 318] on span "Share my screen" at bounding box center [240, 322] width 80 height 8
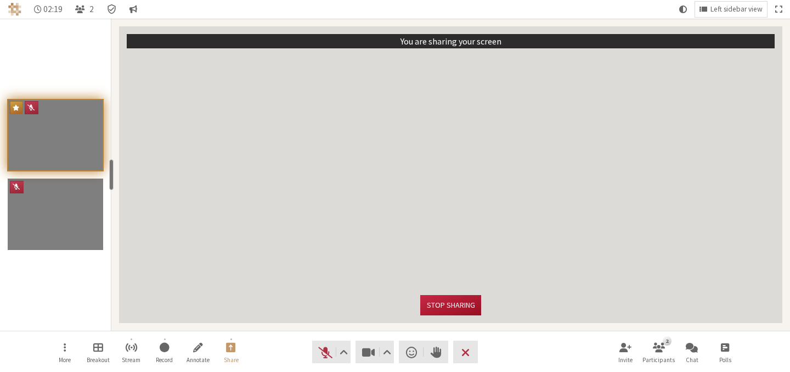
click at [446, 309] on button "Stop sharing" at bounding box center [450, 305] width 60 height 20
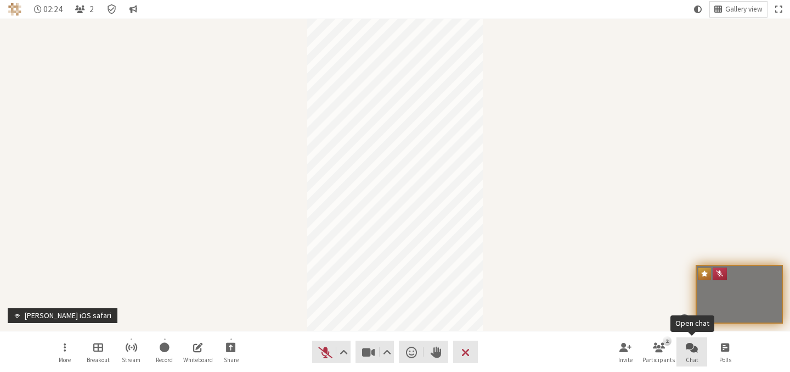
click at [689, 349] on span "Open chat" at bounding box center [692, 346] width 12 height 13
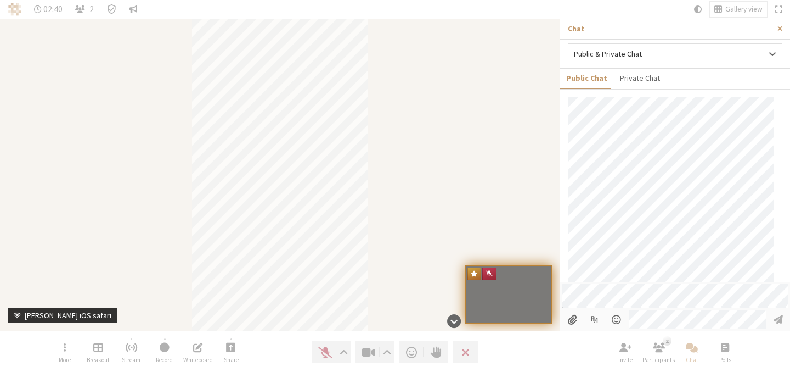
scroll to position [74, 0]
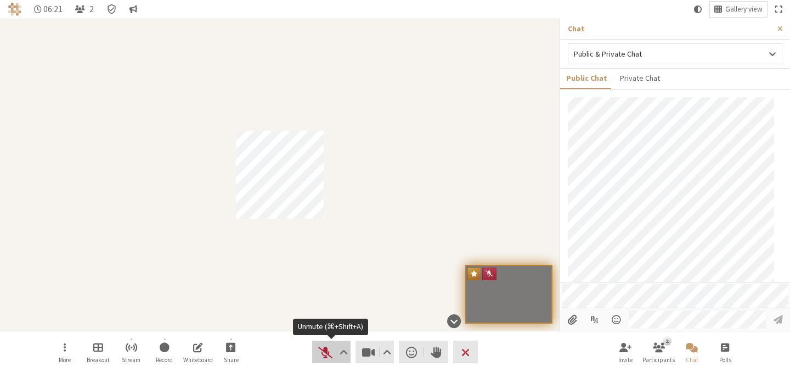
click at [328, 351] on span "Unmute (⌘+Shift+A)" at bounding box center [325, 351] width 15 height 15
click at [327, 351] on span "Mute (⌘+Shift+A)" at bounding box center [325, 351] width 15 height 15
